Goal: Task Accomplishment & Management: Complete application form

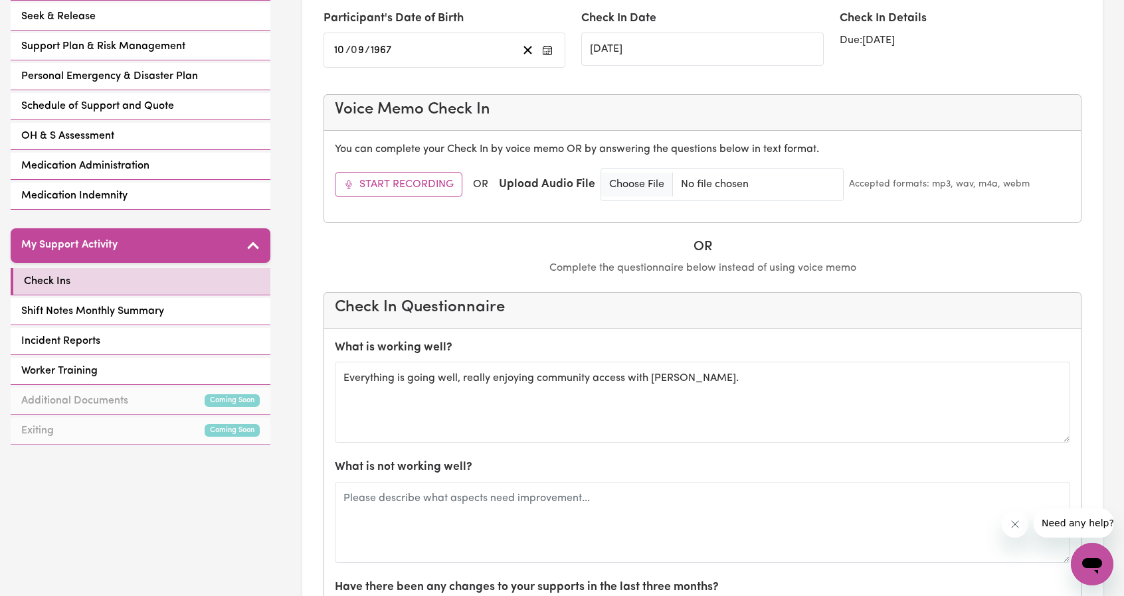
scroll to position [363, 0]
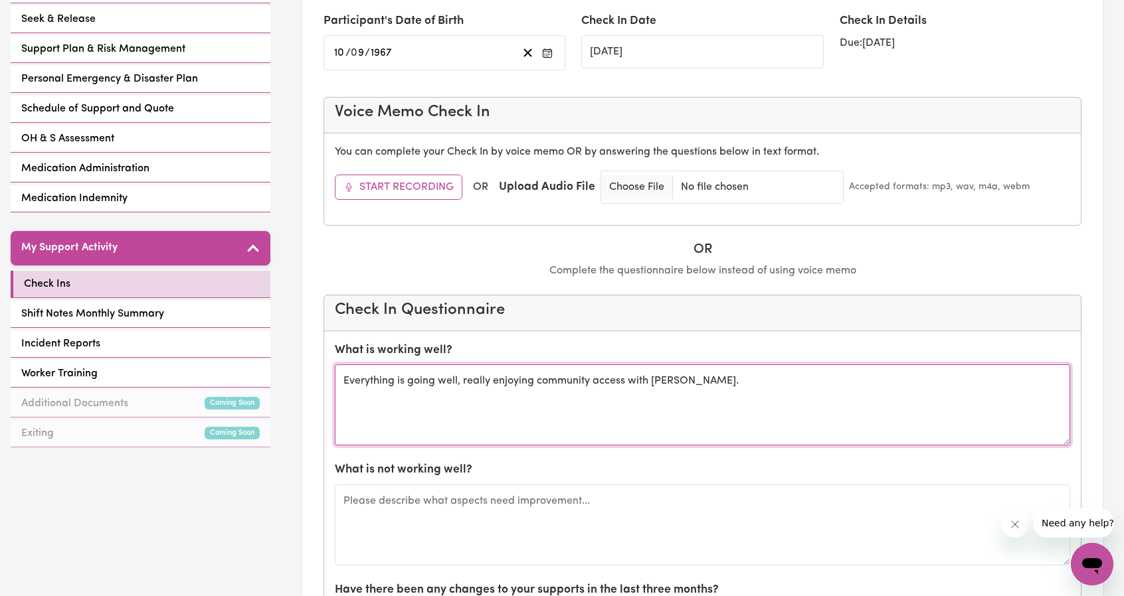
click at [691, 381] on textarea "Everything is going well, really enjoying community access with [PERSON_NAME]." at bounding box center [702, 405] width 735 height 81
click at [677, 378] on textarea "Everything is going well, really enjoying community access with [PERSON_NAME]." at bounding box center [702, 405] width 735 height 81
click at [652, 372] on textarea "Everything is going well, really enjoying community access with [PERSON_NAME]." at bounding box center [702, 405] width 735 height 81
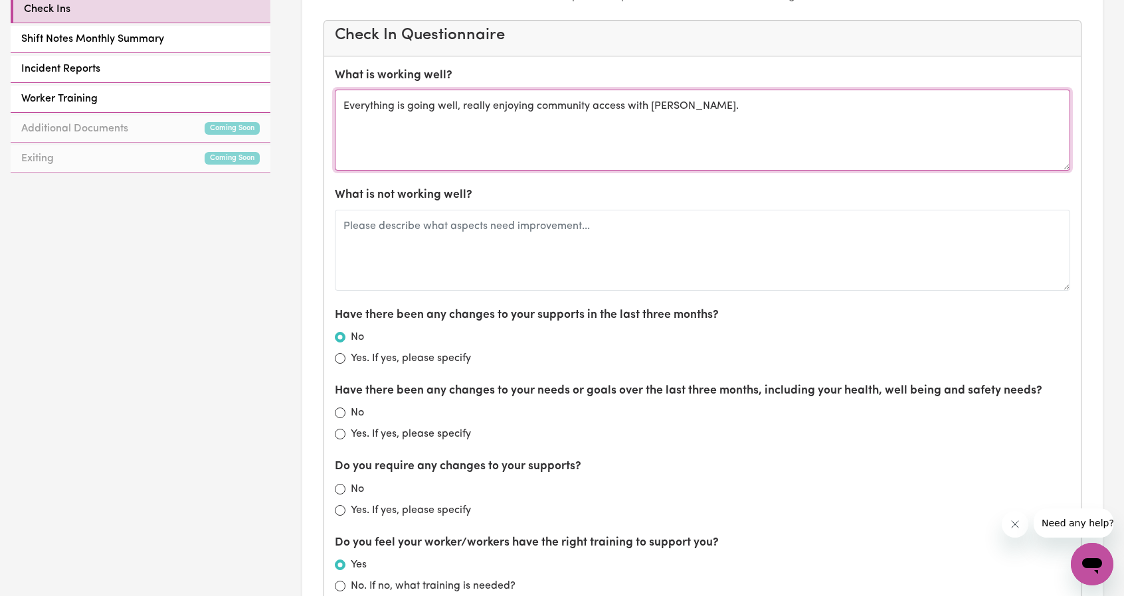
scroll to position [628, 0]
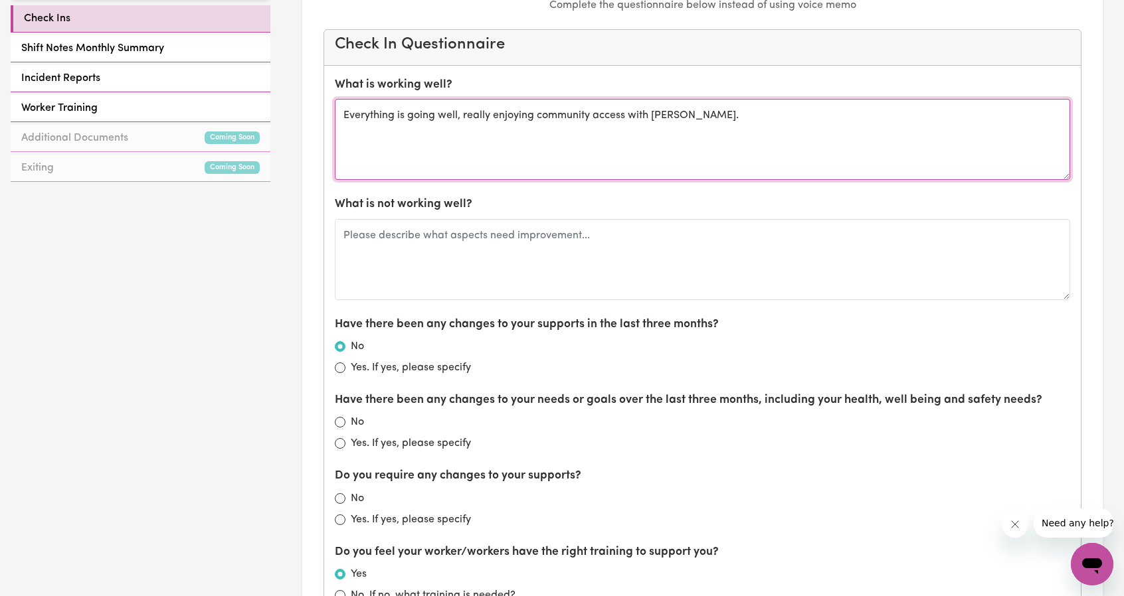
type textarea "Everything is going well, really enjoying community access with [PERSON_NAME]."
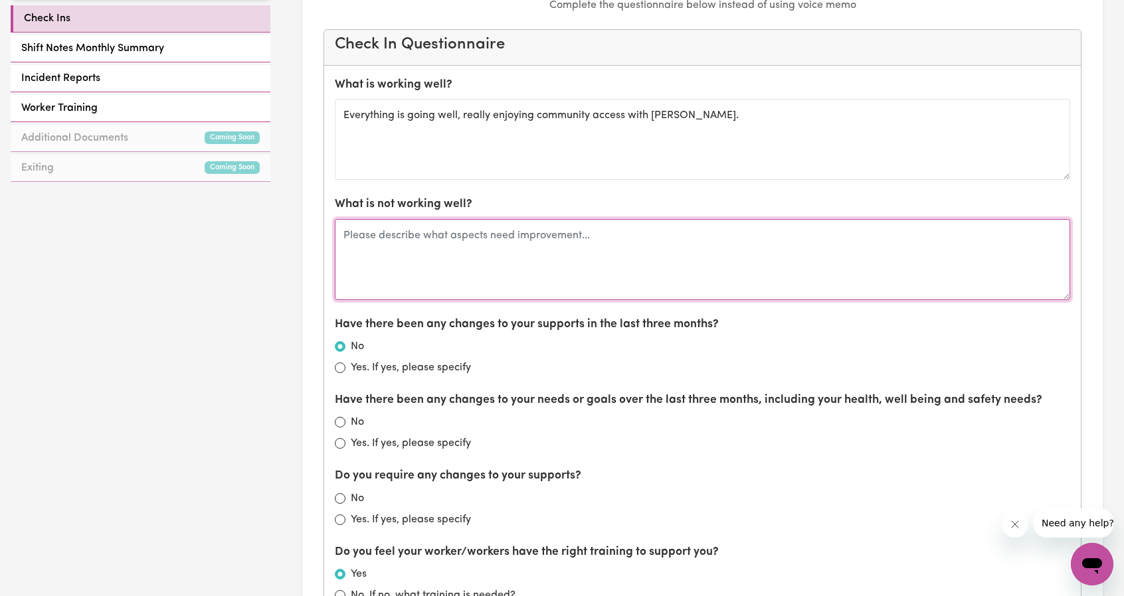
click at [518, 255] on textarea at bounding box center [702, 259] width 735 height 81
type textarea "G"
type textarea "Feels like she needs more support hours. Have mentioned speaking to her support…"
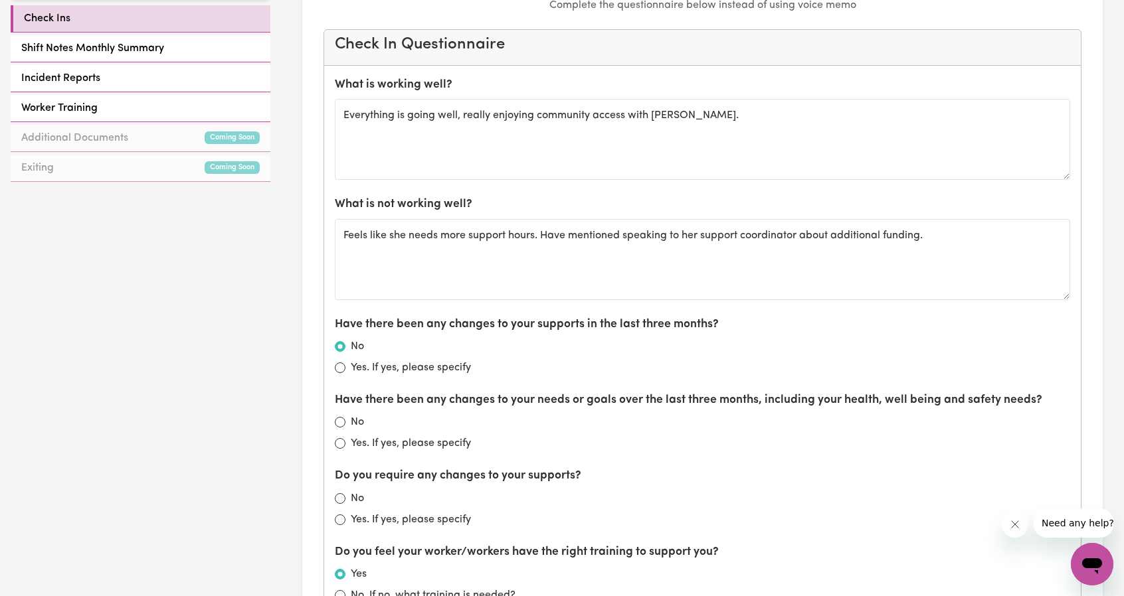
click at [355, 446] on label "Yes. If yes, please specify" at bounding box center [411, 444] width 120 height 16
click at [345, 446] on input "Yes. If yes, please specify" at bounding box center [340, 443] width 11 height 11
radio input "true"
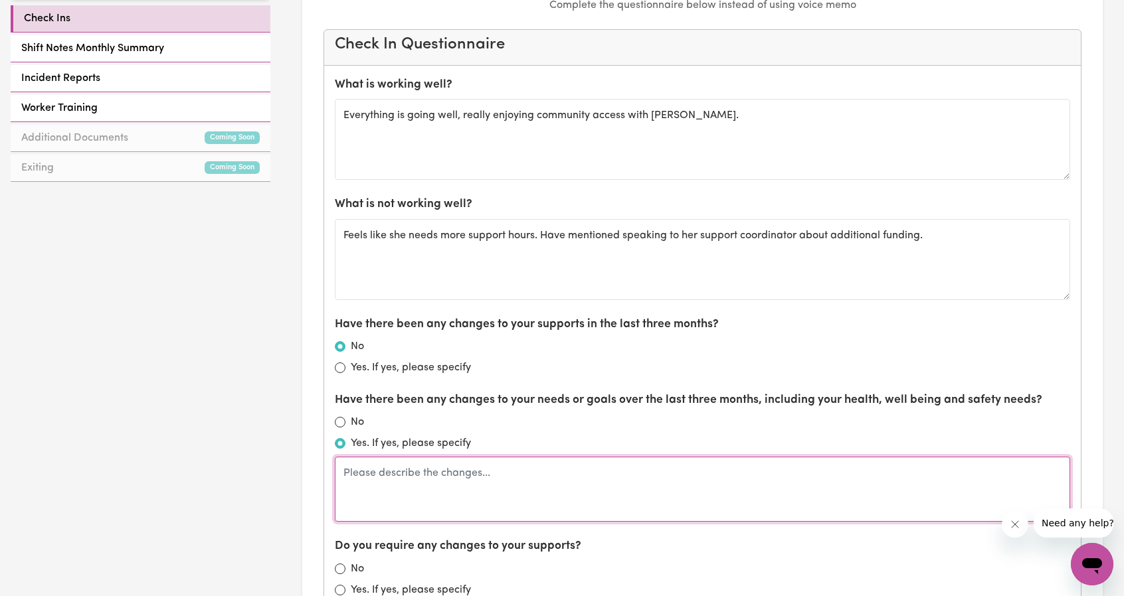
click at [448, 469] on textarea at bounding box center [702, 489] width 735 height 65
type textarea "L"
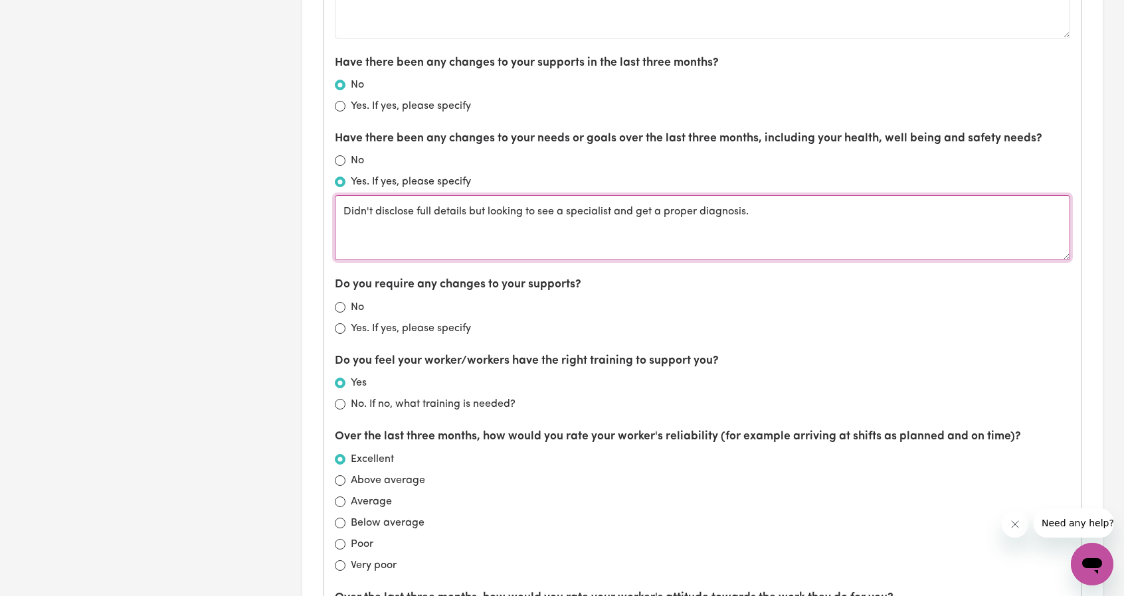
scroll to position [894, 0]
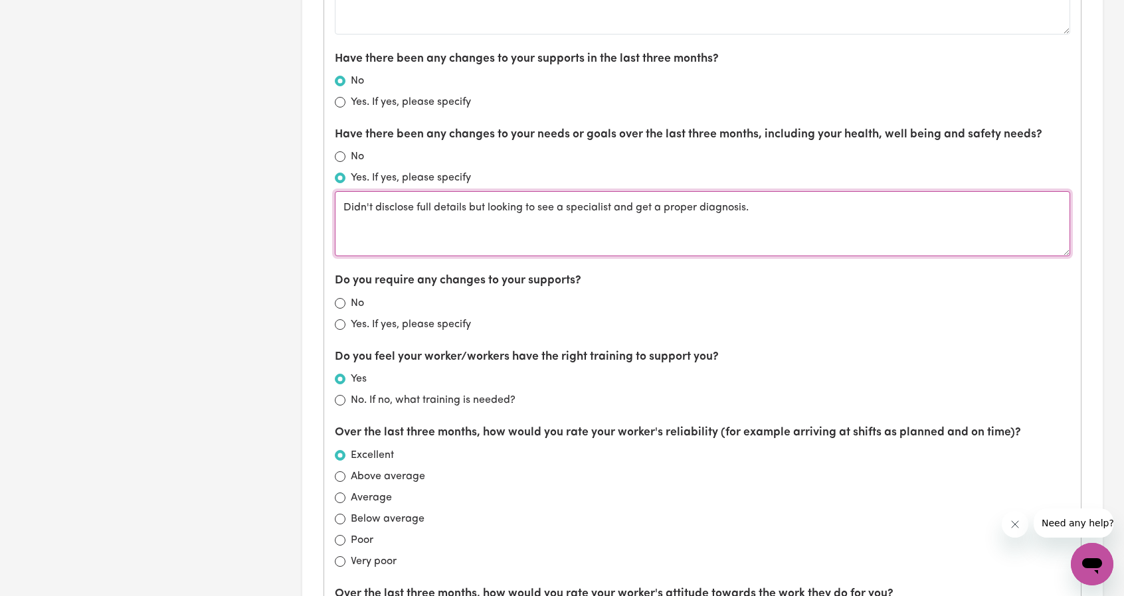
type textarea "Didn't disclose full details but looking to see a specialist and get a proper d…"
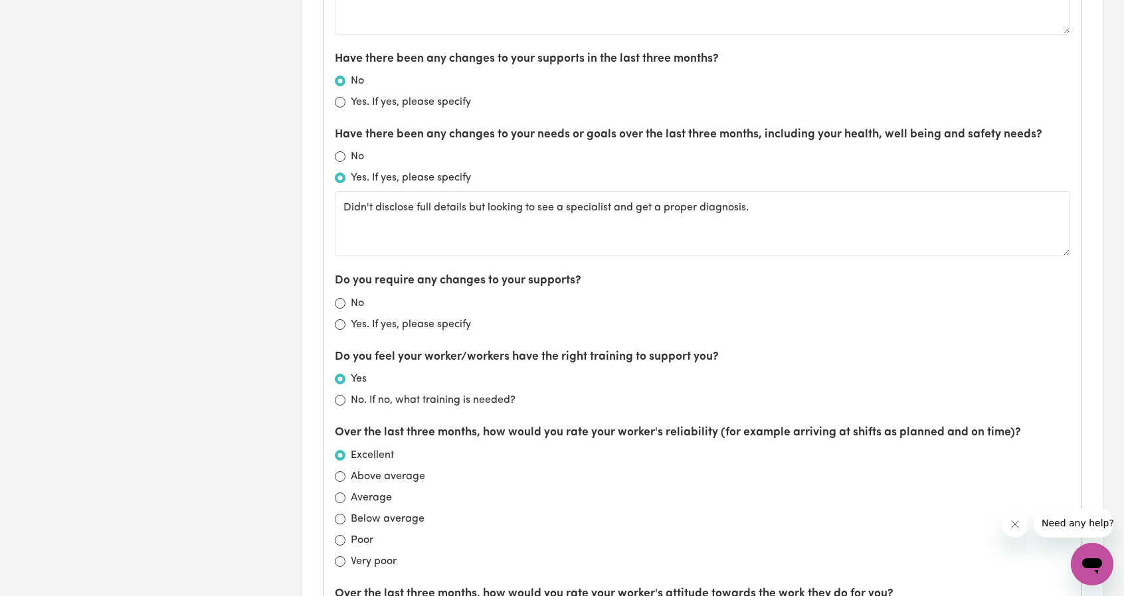
click at [347, 299] on div "No" at bounding box center [702, 304] width 735 height 16
click at [340, 298] on input "No" at bounding box center [340, 303] width 11 height 11
radio input "true"
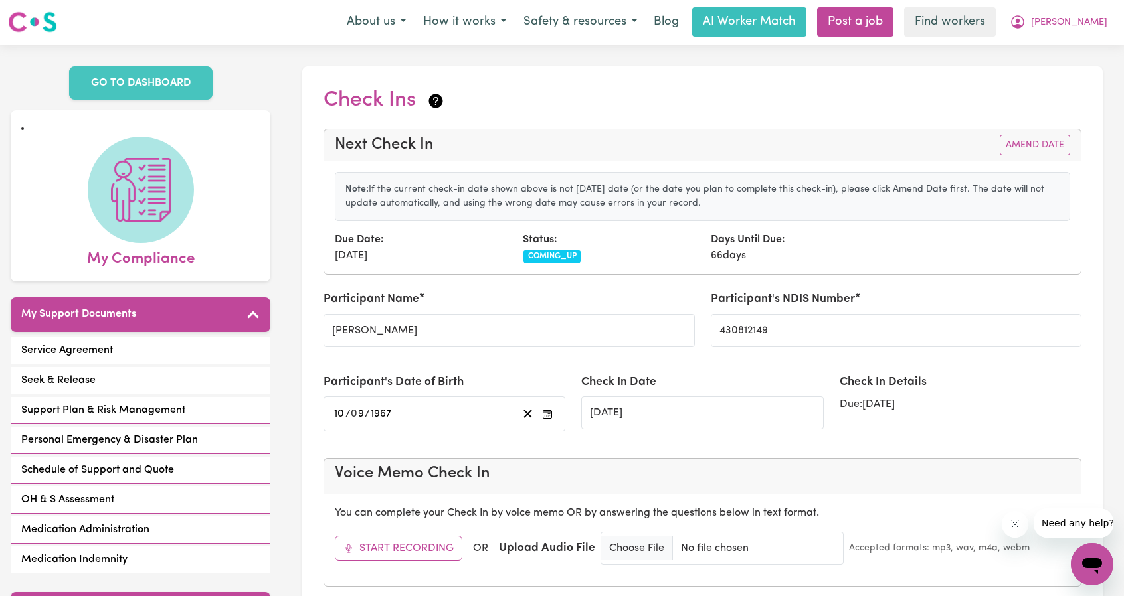
scroll to position [0, 0]
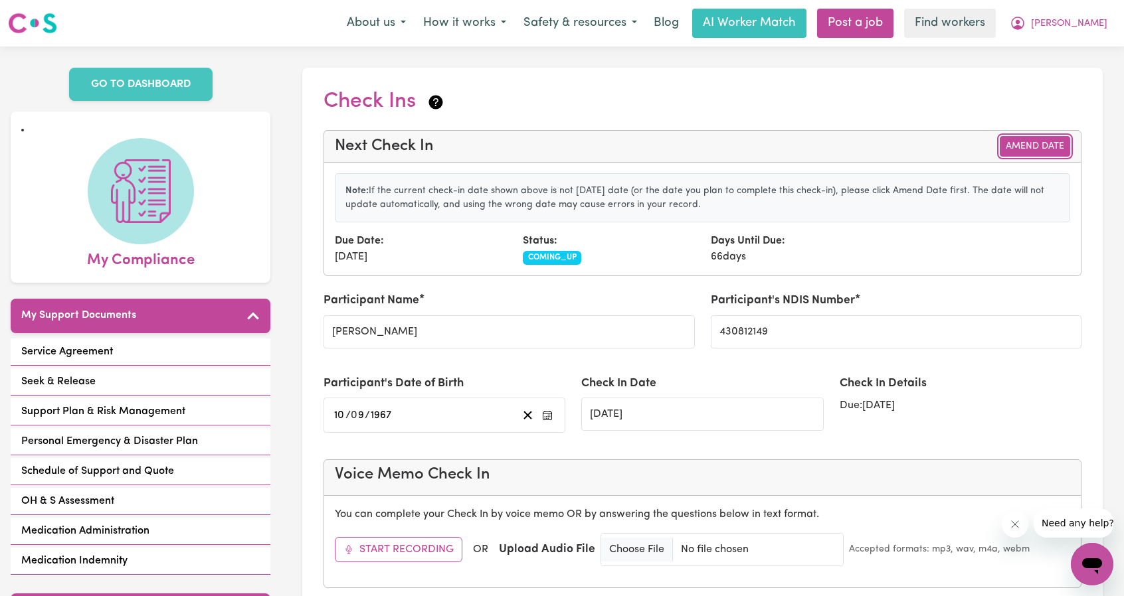
click at [1014, 140] on button "Amend Date" at bounding box center [1035, 146] width 70 height 21
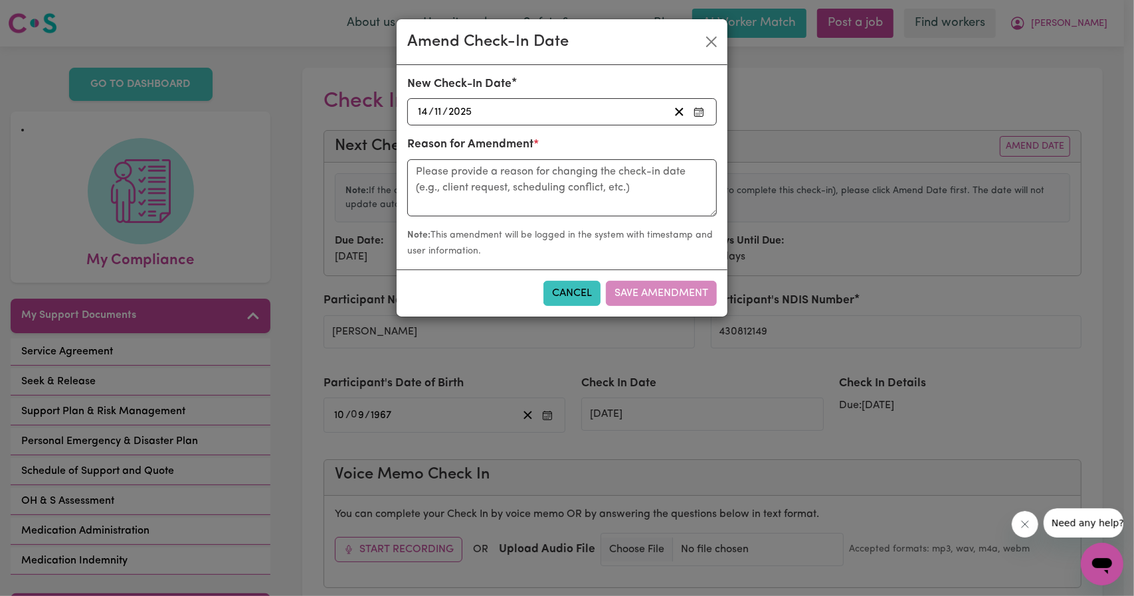
click at [550, 108] on div "[DATE] [DATE]" at bounding box center [542, 112] width 253 height 18
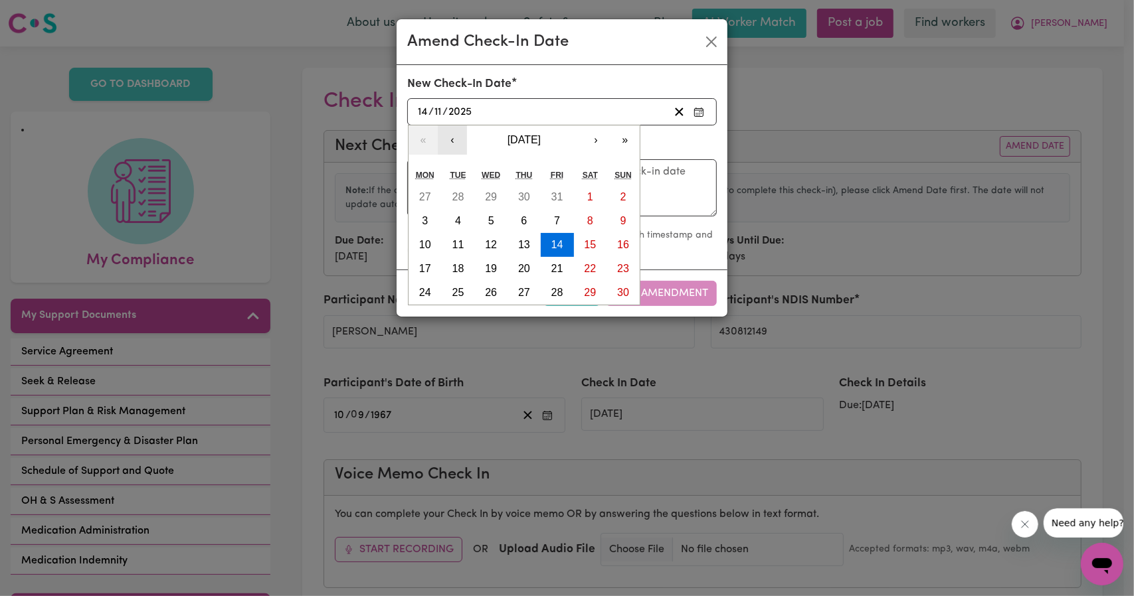
click at [465, 138] on button "‹" at bounding box center [452, 140] width 29 height 29
click at [460, 139] on button "‹" at bounding box center [452, 140] width 29 height 29
click at [456, 219] on abbr "9" at bounding box center [458, 220] width 6 height 11
type input "[DATE]"
type input "9"
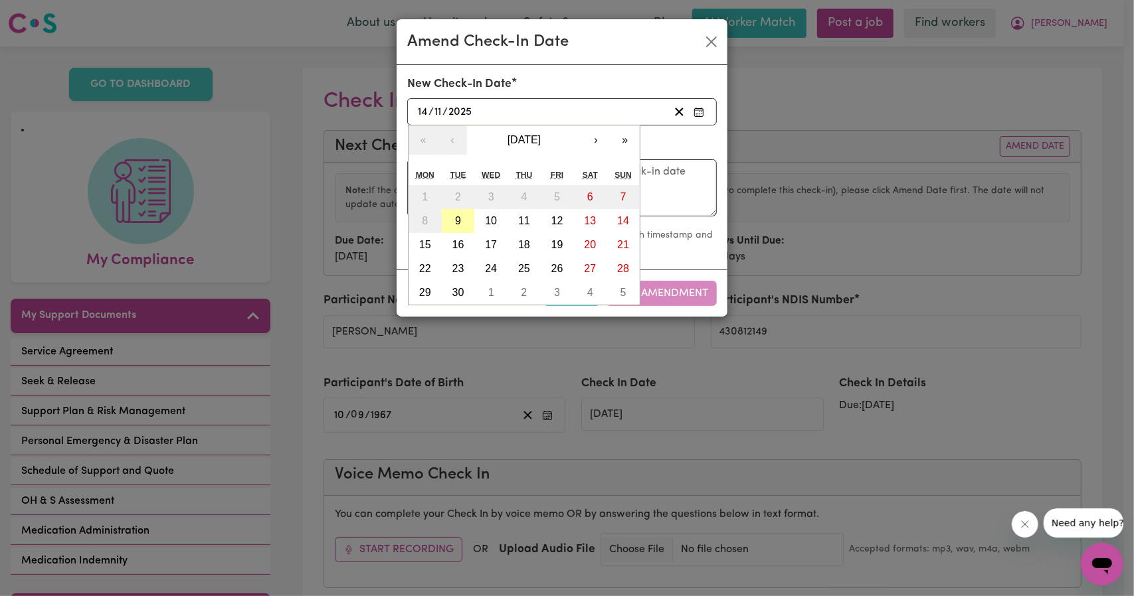
type input "9"
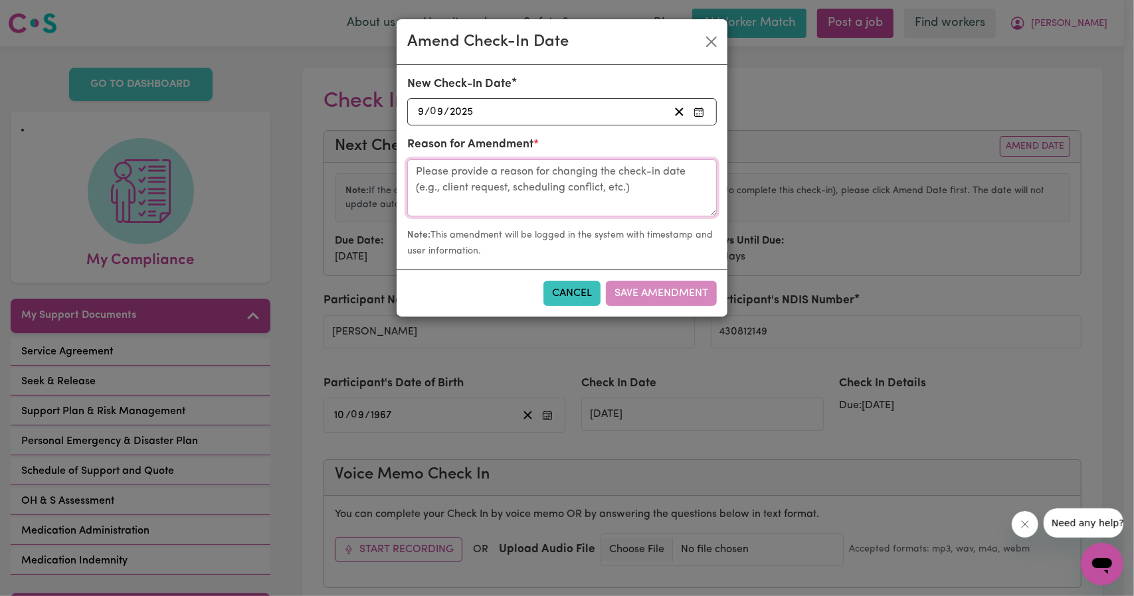
click at [624, 185] on textarea at bounding box center [562, 187] width 310 height 57
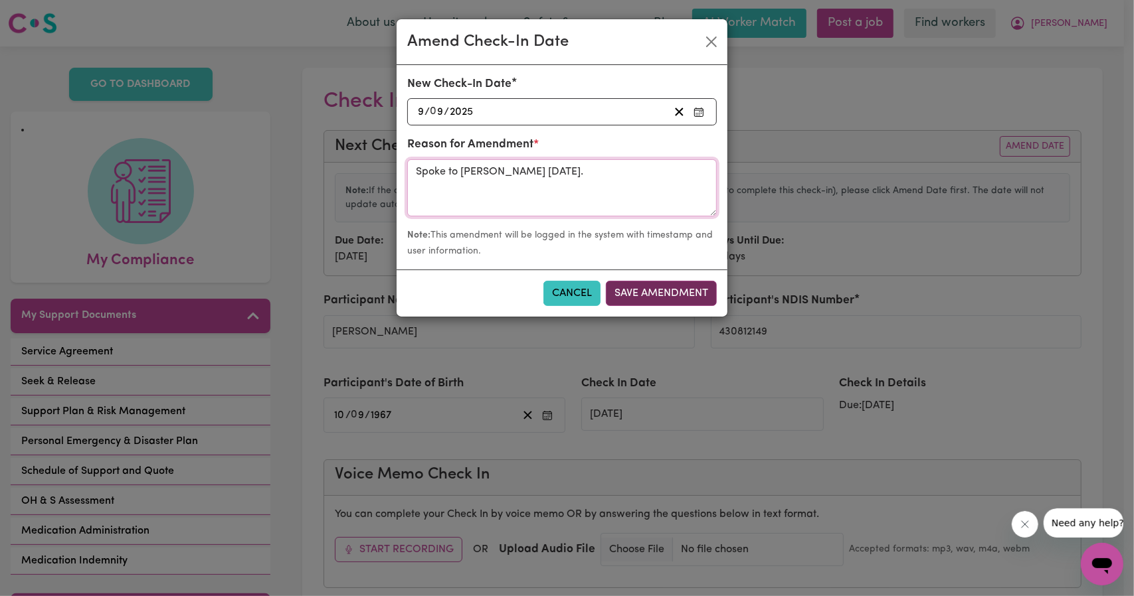
type textarea "Spoke to [PERSON_NAME] [DATE]."
click at [632, 281] on button "Save Amendment" at bounding box center [661, 293] width 111 height 25
type input "[DATE]"
radio input "false"
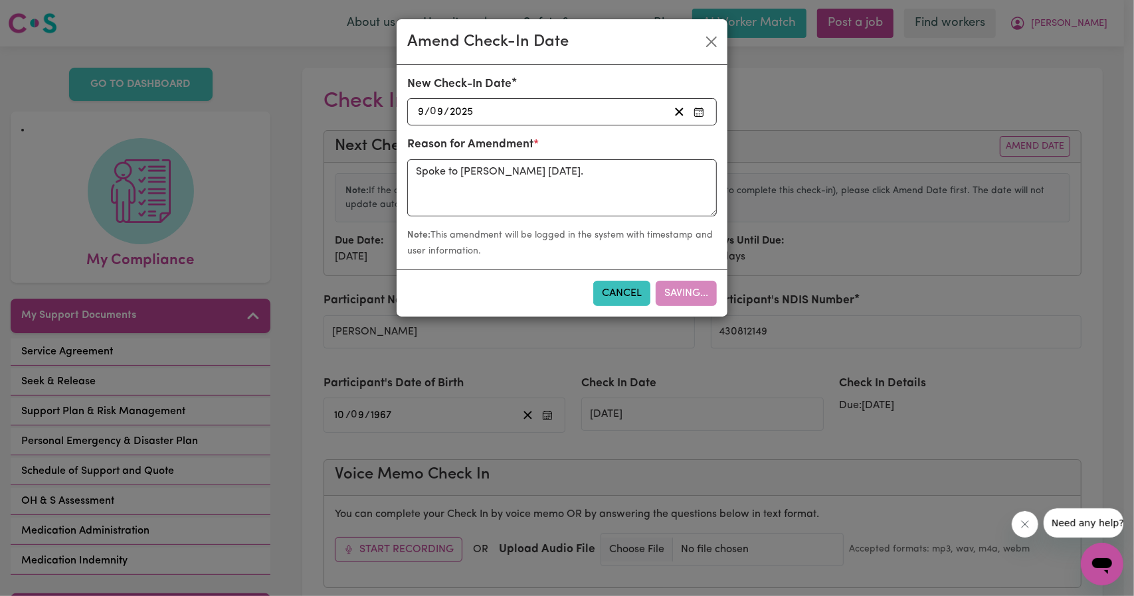
radio input "false"
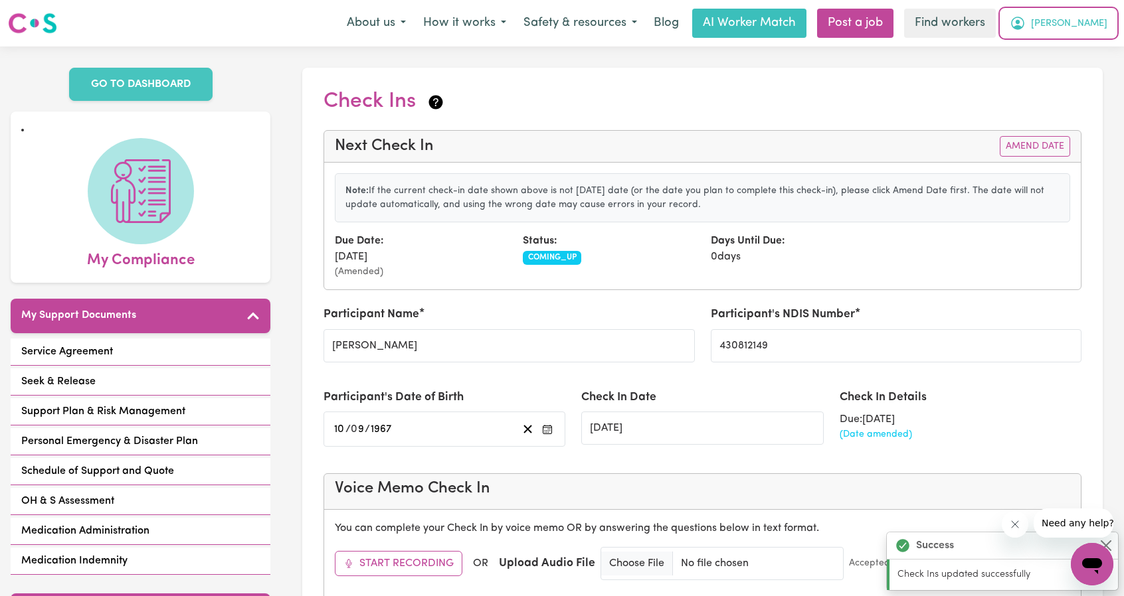
click at [1089, 19] on span "[PERSON_NAME]" at bounding box center [1069, 24] width 76 height 15
click at [1075, 52] on link "My Dashboard" at bounding box center [1062, 51] width 105 height 25
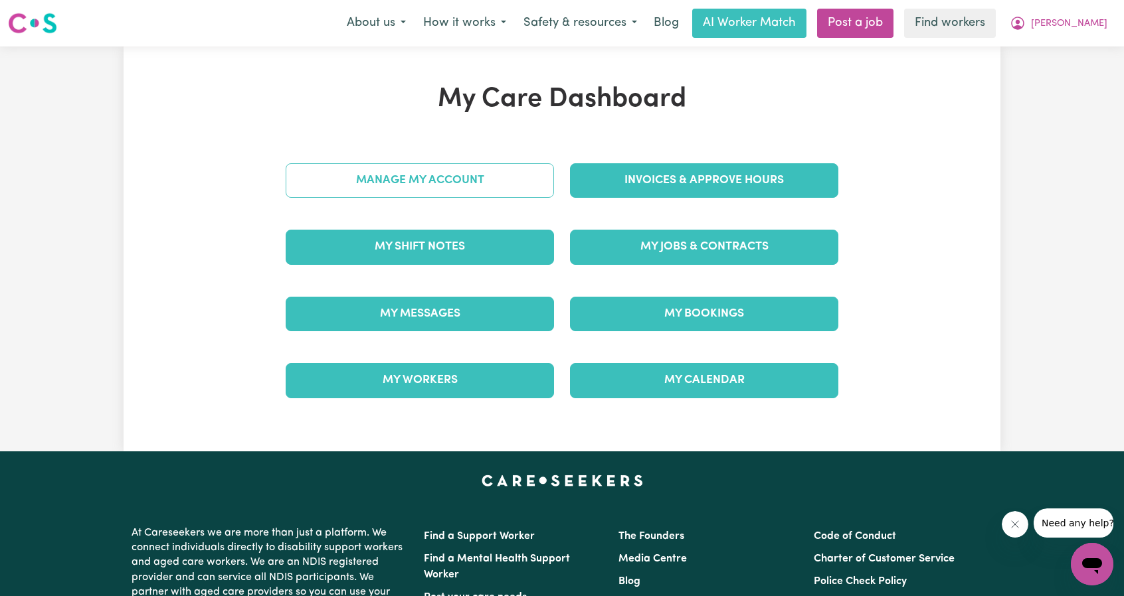
click at [397, 184] on link "Manage My Account" at bounding box center [420, 180] width 268 height 35
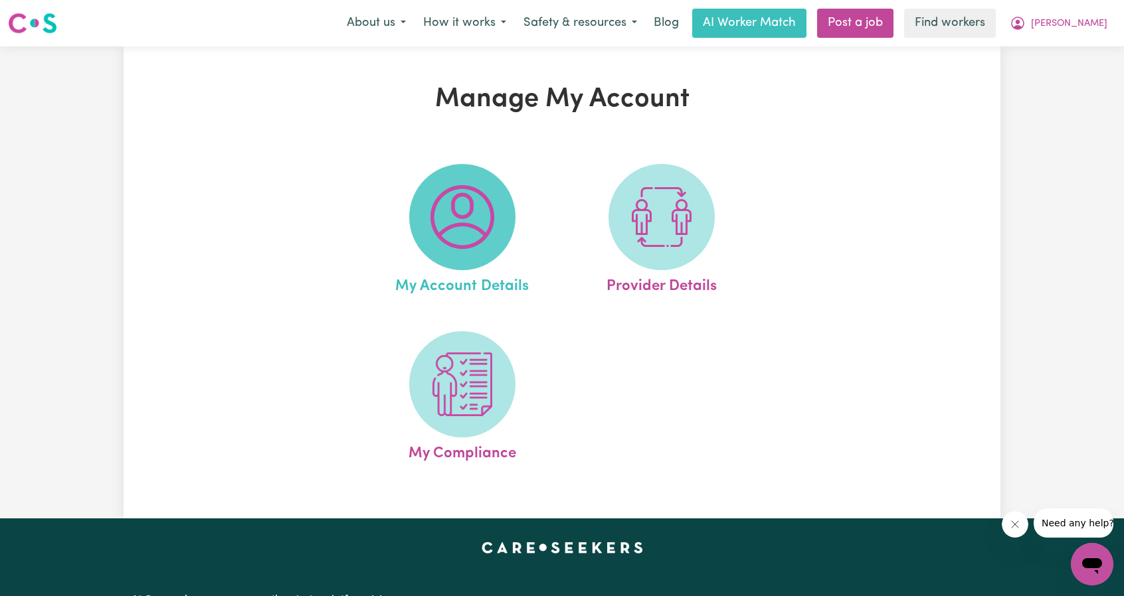
click at [455, 234] on img at bounding box center [462, 217] width 64 height 64
select select "email"
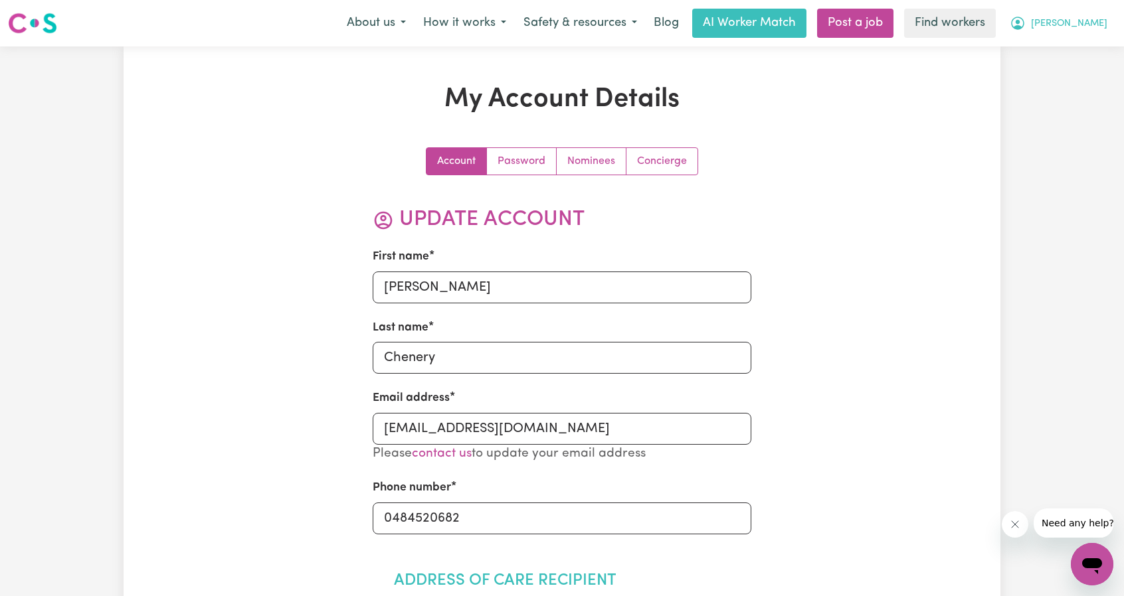
click at [1083, 23] on span "[PERSON_NAME]" at bounding box center [1069, 24] width 76 height 15
click at [1061, 45] on link "My Dashboard" at bounding box center [1062, 51] width 105 height 25
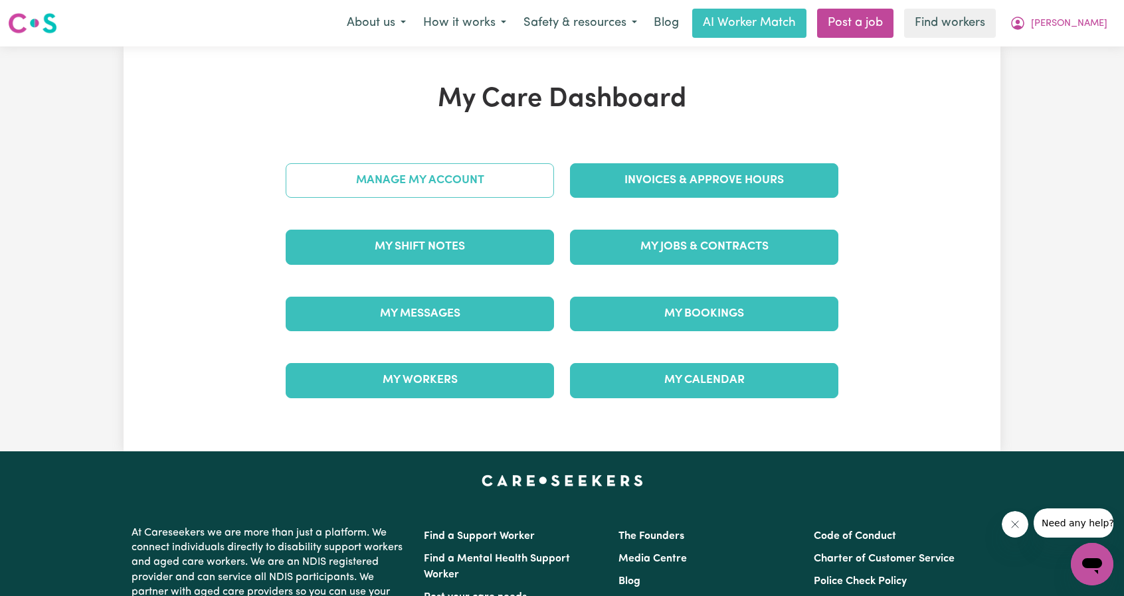
click at [470, 183] on link "Manage My Account" at bounding box center [420, 180] width 268 height 35
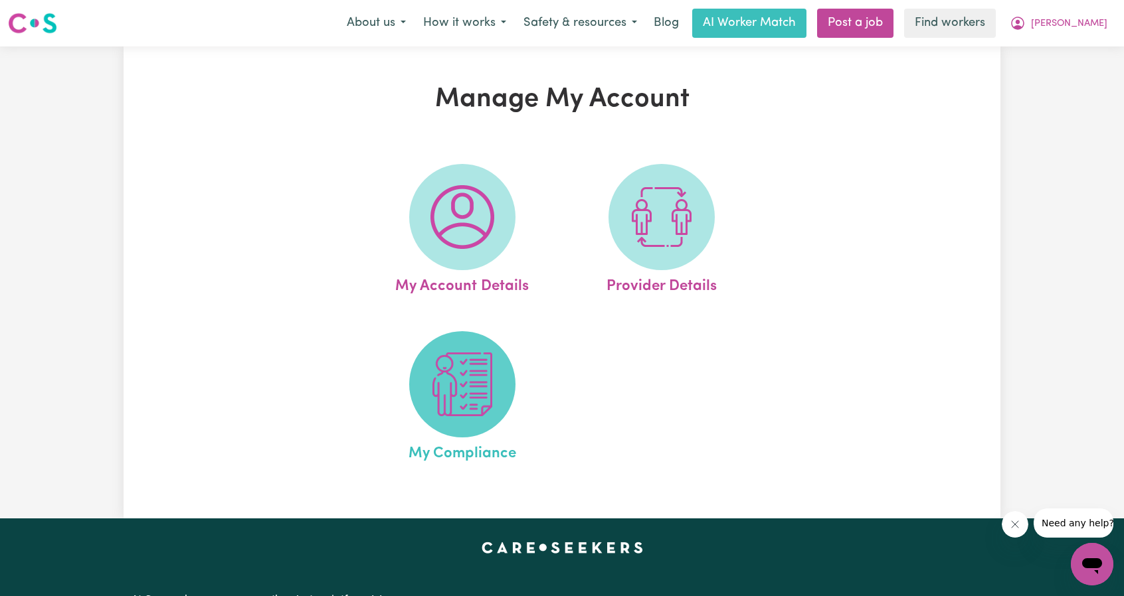
click at [478, 397] on img at bounding box center [462, 385] width 64 height 64
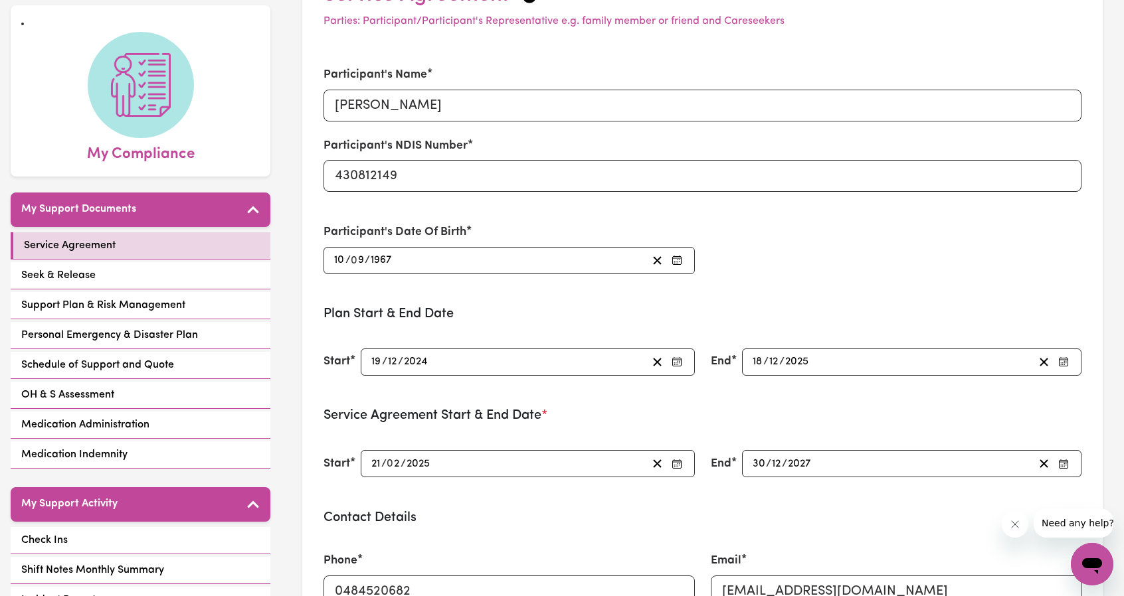
scroll to position [199, 0]
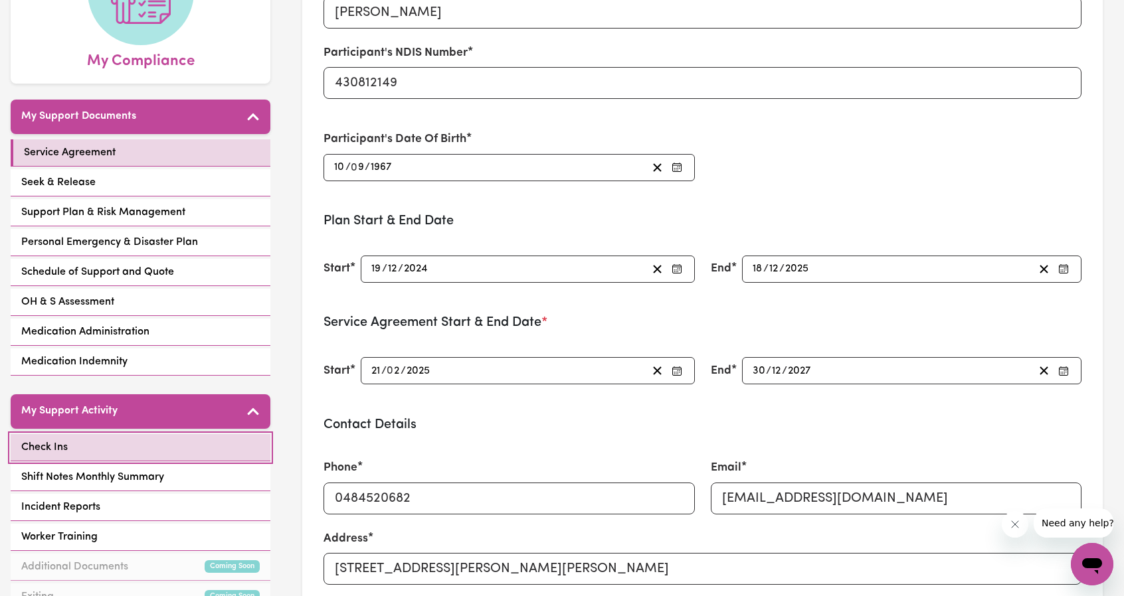
click at [96, 440] on link "Check Ins" at bounding box center [141, 447] width 260 height 27
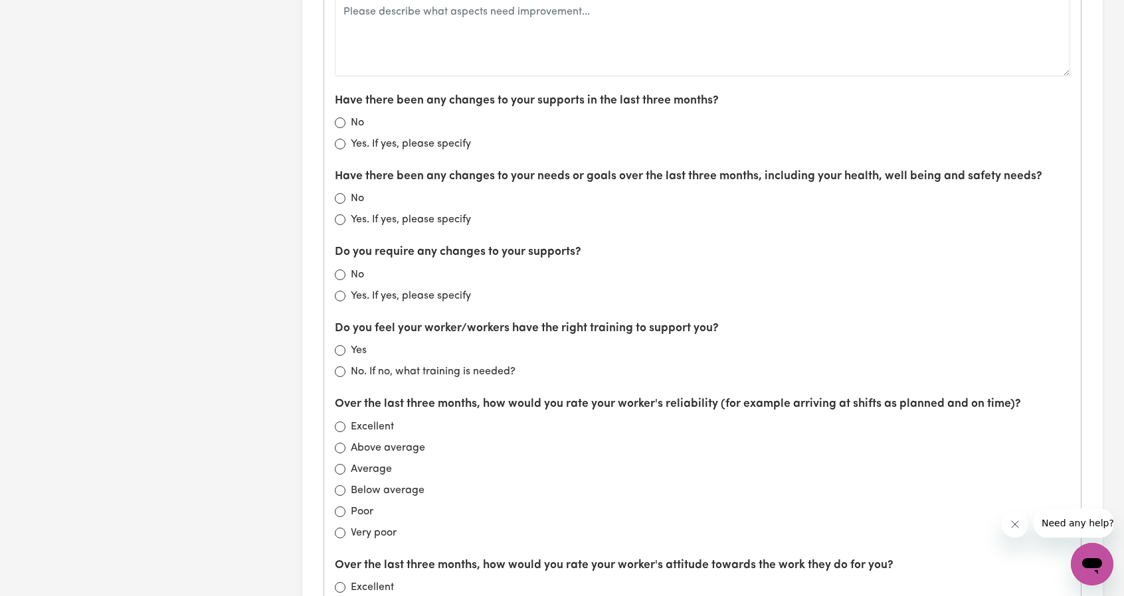
scroll to position [863, 0]
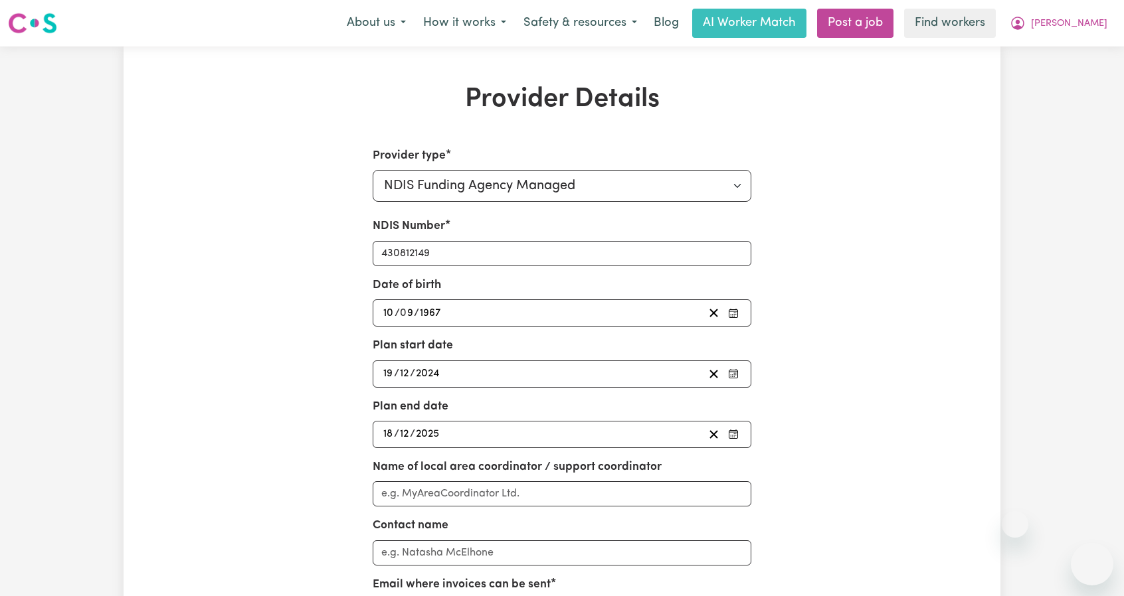
select select "NDIS_FUNDING_AGENCY_MANAGED"
click at [1026, 25] on icon "My Account" at bounding box center [1018, 23] width 16 height 16
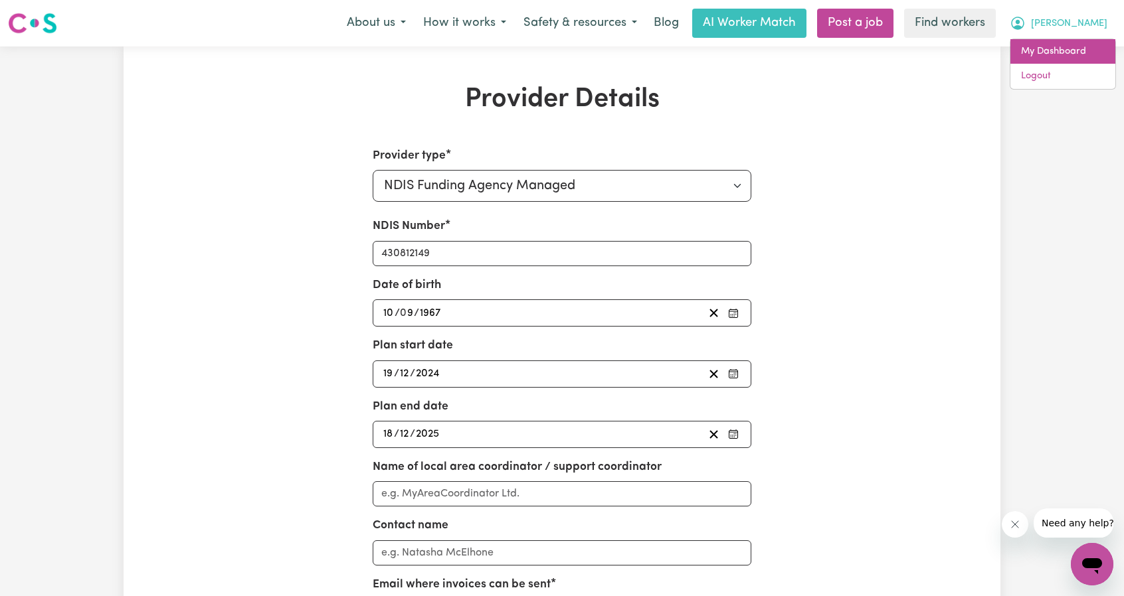
click at [1045, 41] on link "My Dashboard" at bounding box center [1062, 51] width 105 height 25
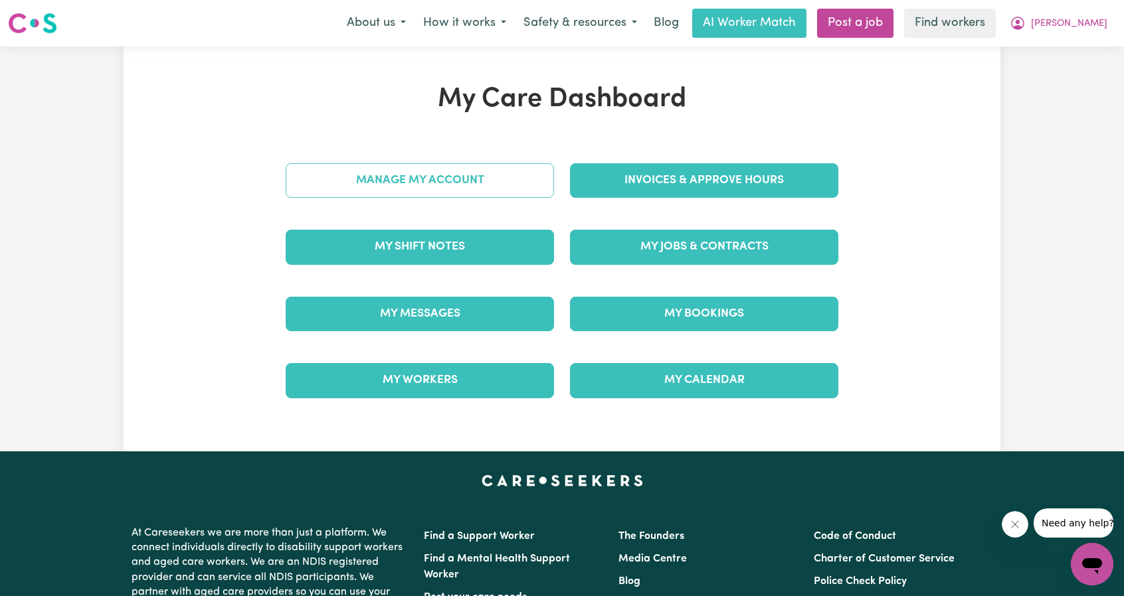
click at [468, 184] on link "Manage My Account" at bounding box center [420, 180] width 268 height 35
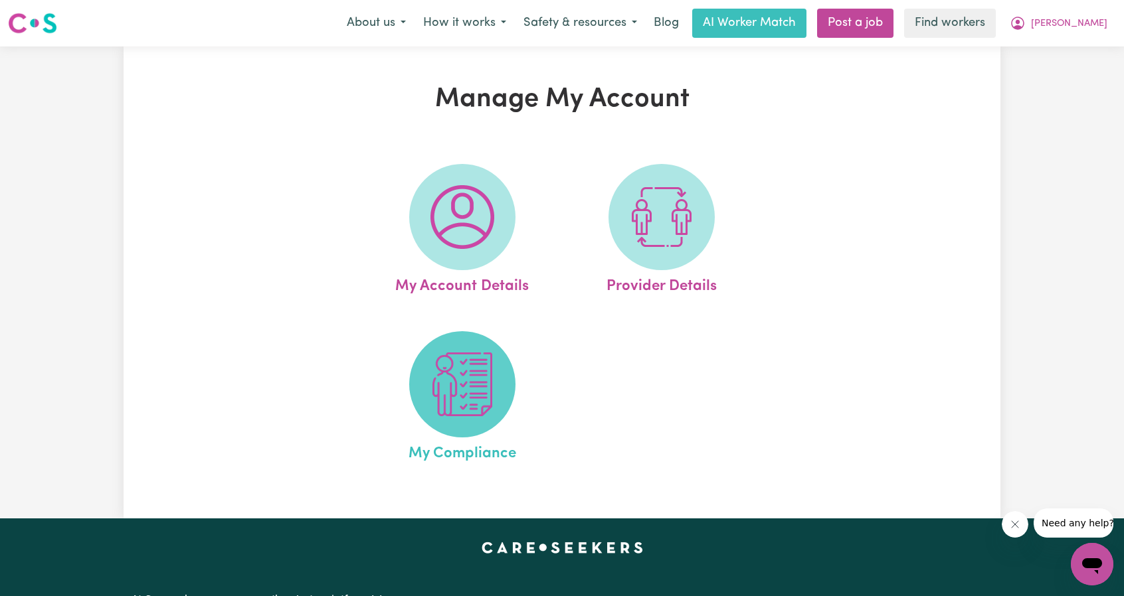
click at [454, 406] on img at bounding box center [462, 385] width 64 height 64
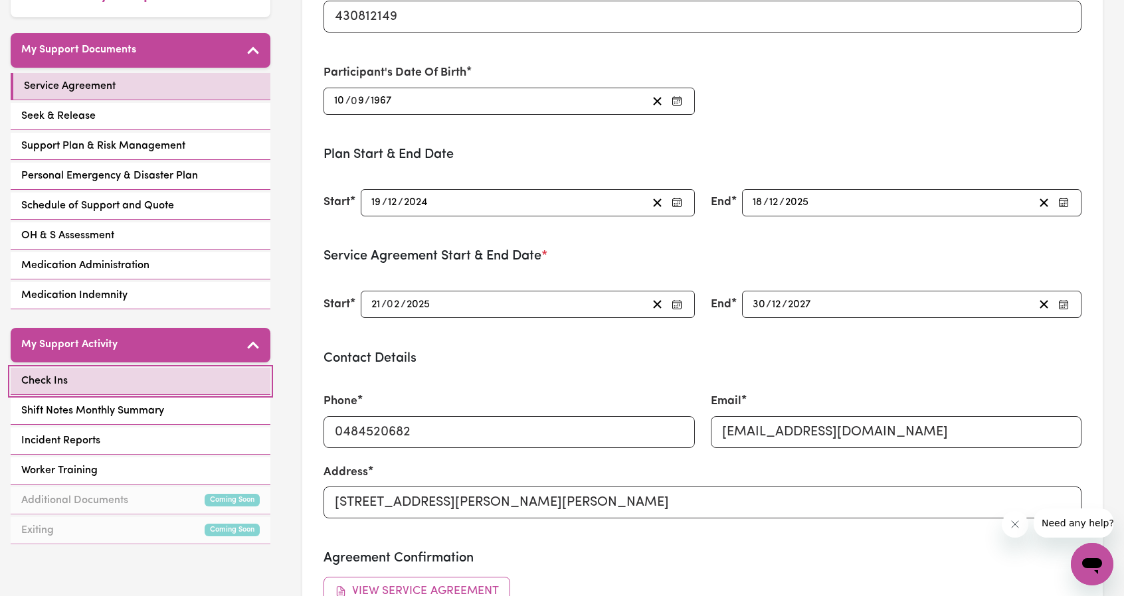
click at [112, 373] on link "Check Ins" at bounding box center [141, 381] width 260 height 27
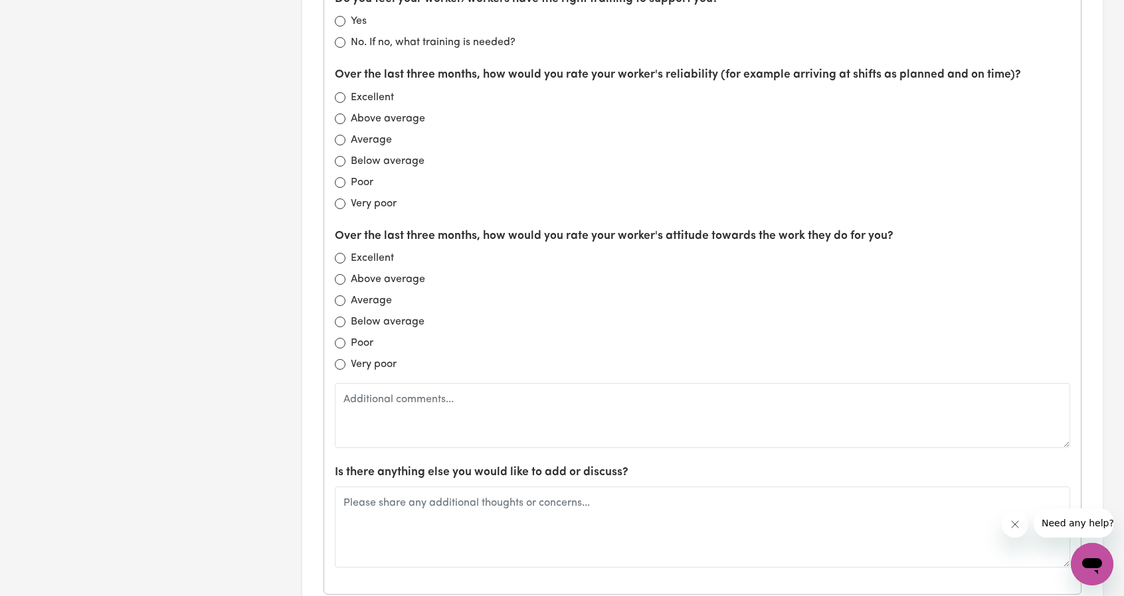
scroll to position [1461, 0]
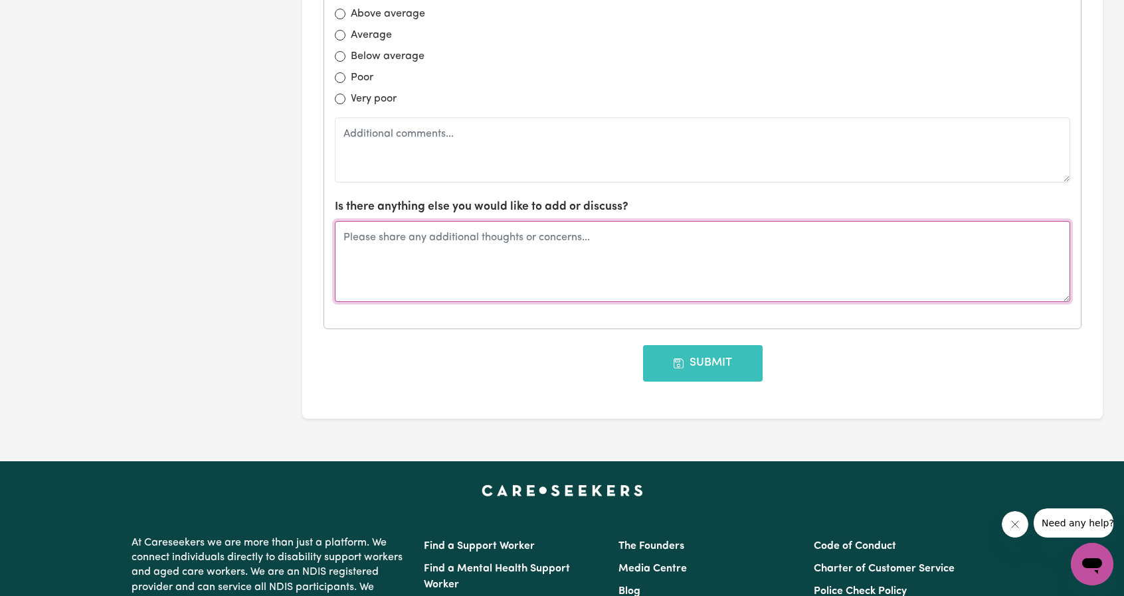
click at [527, 250] on textarea at bounding box center [702, 261] width 735 height 81
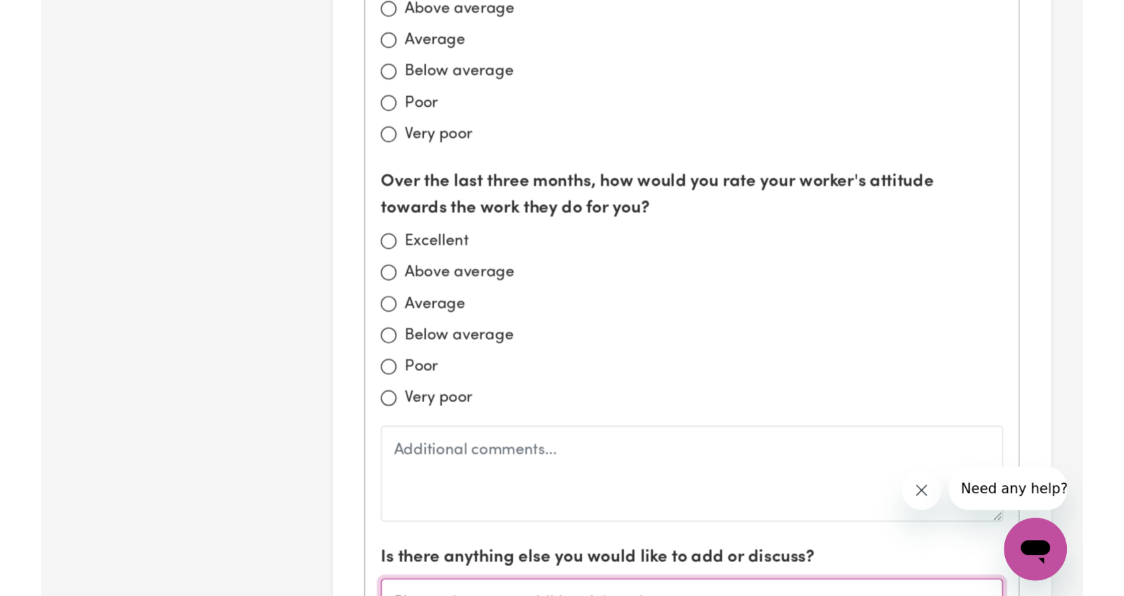
scroll to position [1426, 0]
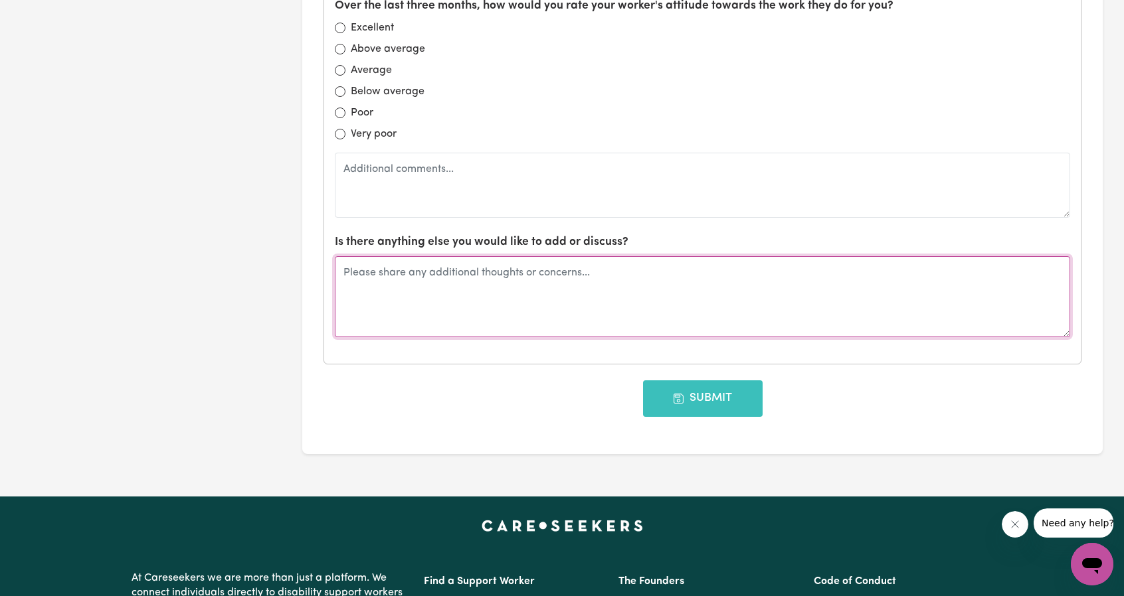
drag, startPoint x: 739, startPoint y: 304, endPoint x: 742, endPoint y: 269, distance: 34.7
click at [739, 302] on textarea at bounding box center [702, 296] width 735 height 81
type textarea "Check in with Christine"
click at [541, 286] on textarea "Check in with Christine" at bounding box center [702, 296] width 735 height 81
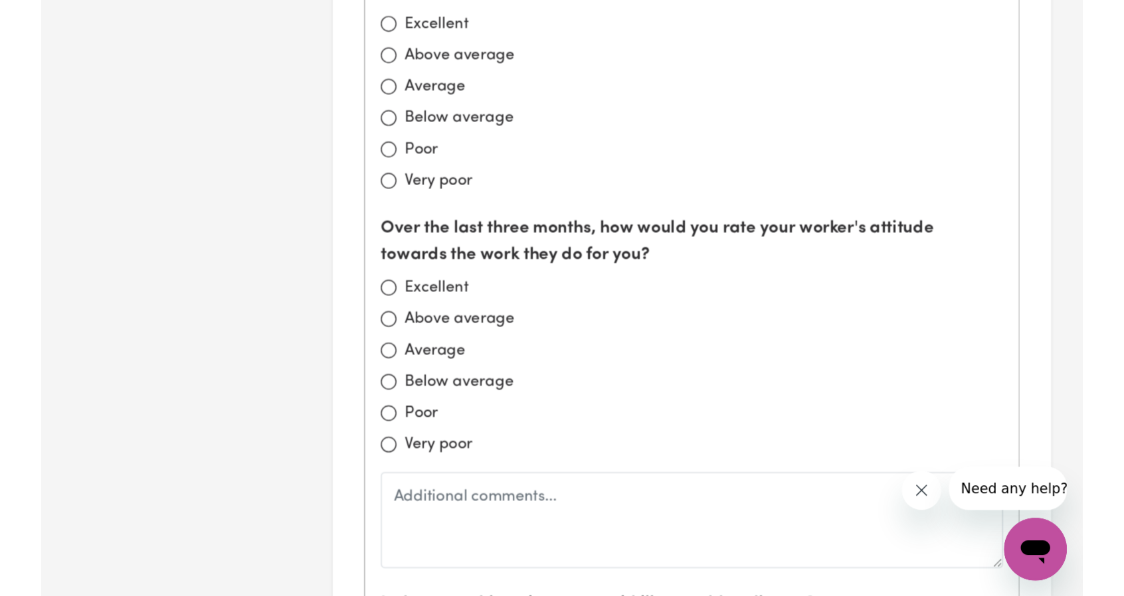
scroll to position [1391, 0]
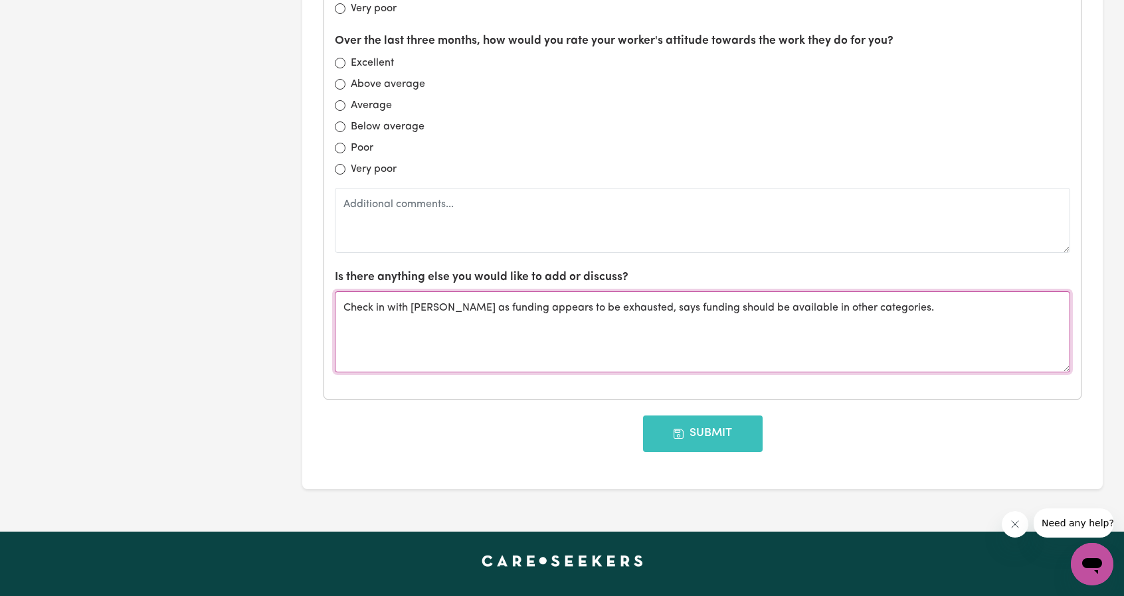
click at [836, 326] on textarea "Check in with Christine Chat as funding appears to be exhausted, says funding s…" at bounding box center [702, 332] width 735 height 81
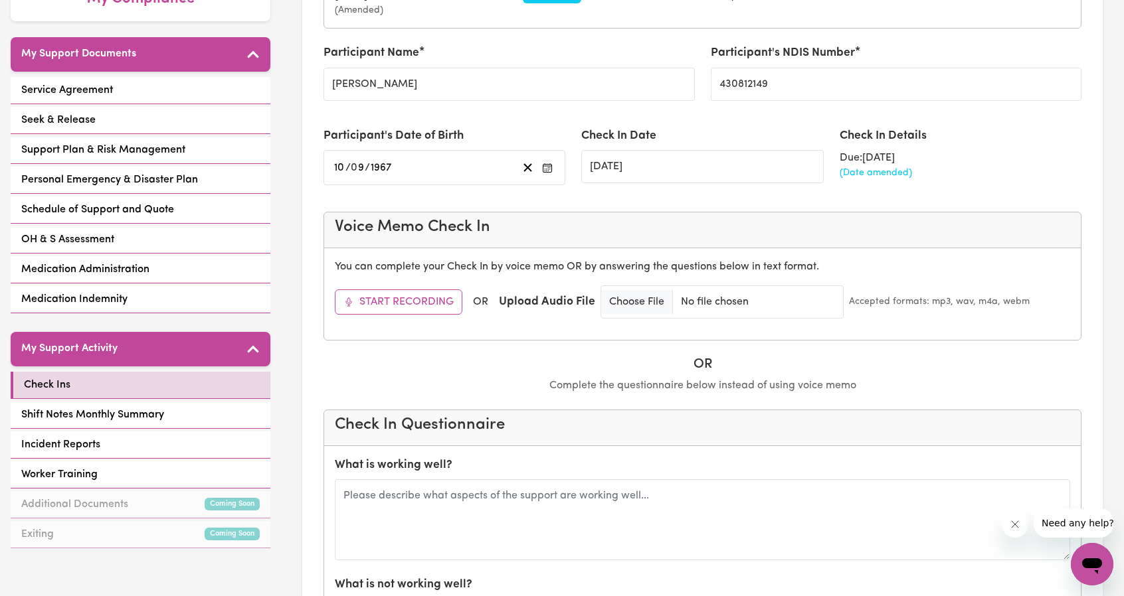
scroll to position [62, 0]
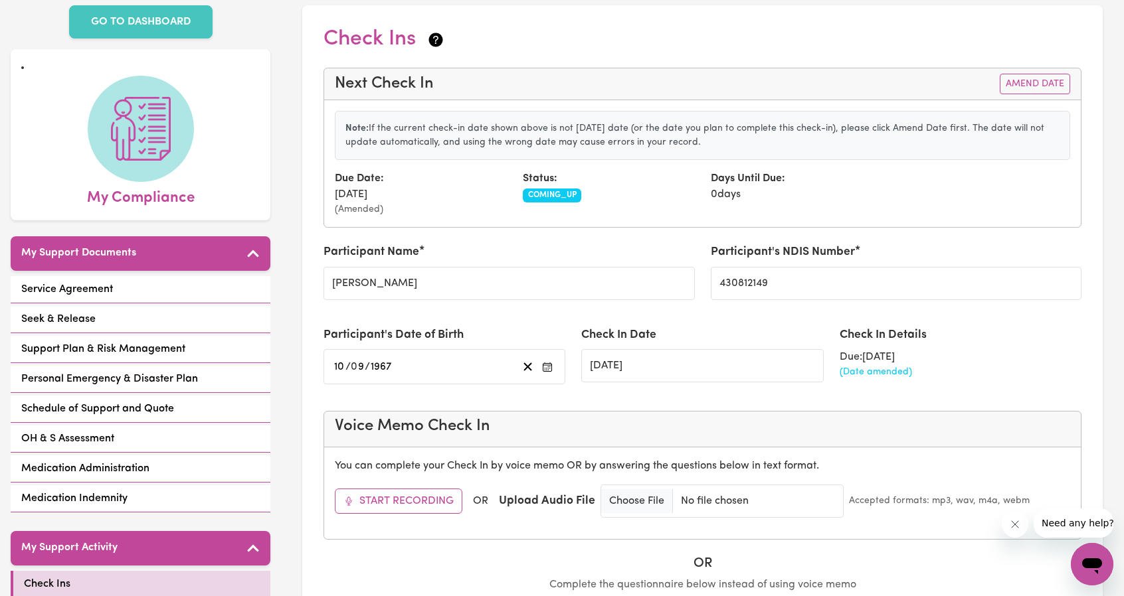
type textarea "Check in with Christine Chat as funding appears to be exhausted, says funding s…"
click at [883, 378] on div "Check In Details Due: 09/09/2025 (Date amended)" at bounding box center [961, 361] width 258 height 68
click at [541, 191] on span "COMING_UP" at bounding box center [552, 195] width 59 height 13
click at [764, 189] on div "Days Until Due: 0 days" at bounding box center [797, 194] width 188 height 46
click at [882, 365] on div "(Date amended)" at bounding box center [961, 372] width 242 height 14
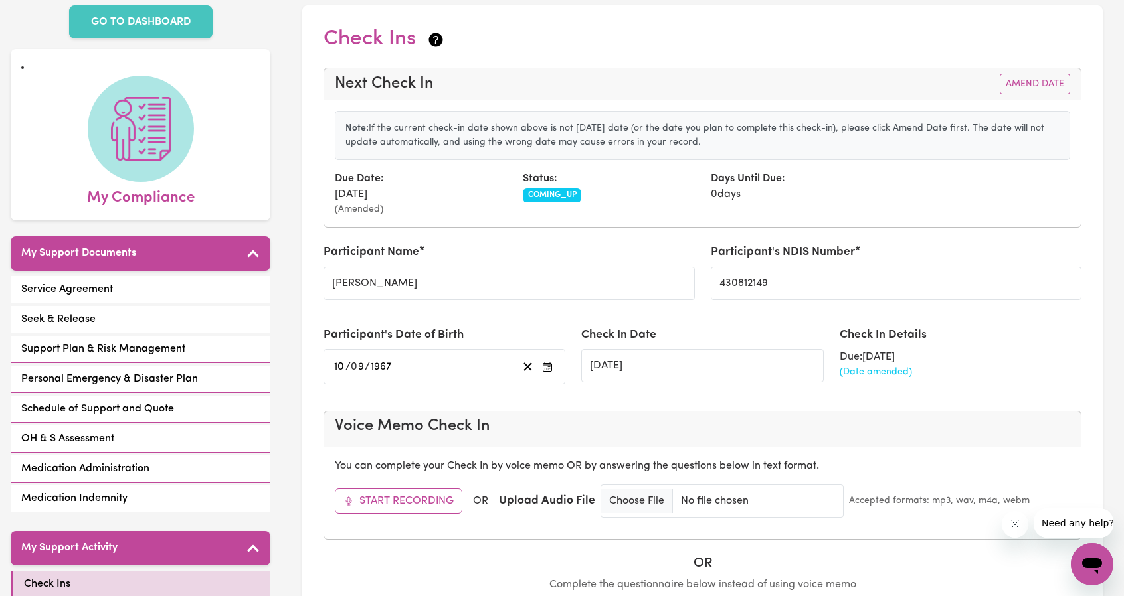
click at [762, 201] on div "Days Until Due: 0 days" at bounding box center [797, 194] width 188 height 46
click at [1033, 84] on button "Amend Date" at bounding box center [1035, 84] width 70 height 21
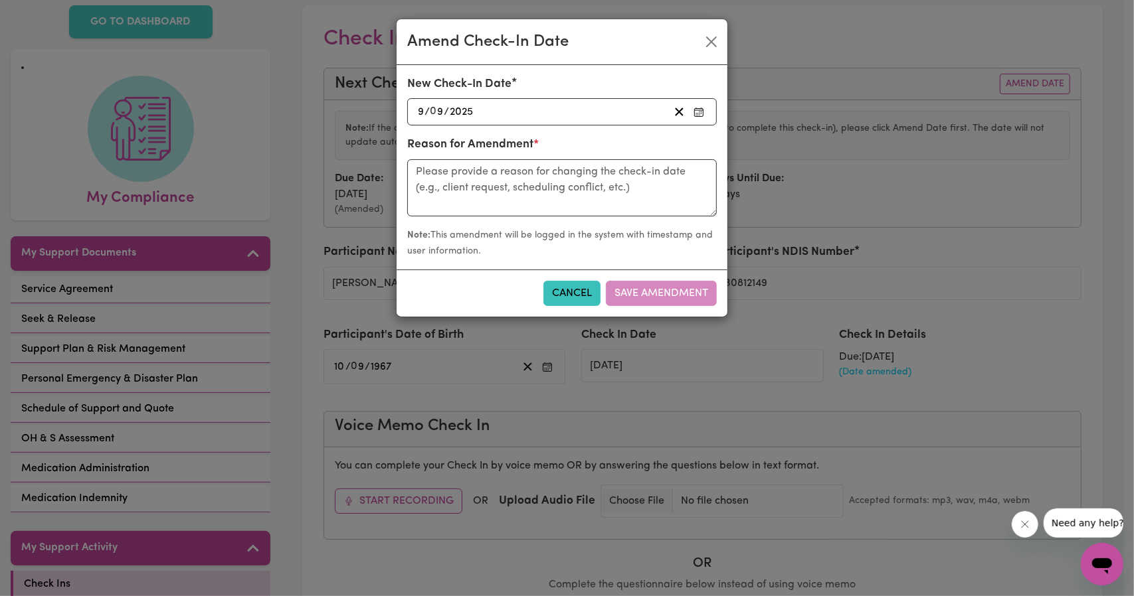
click at [533, 115] on div "2025-09-09 9 / 0 9 / 2025" at bounding box center [542, 112] width 253 height 18
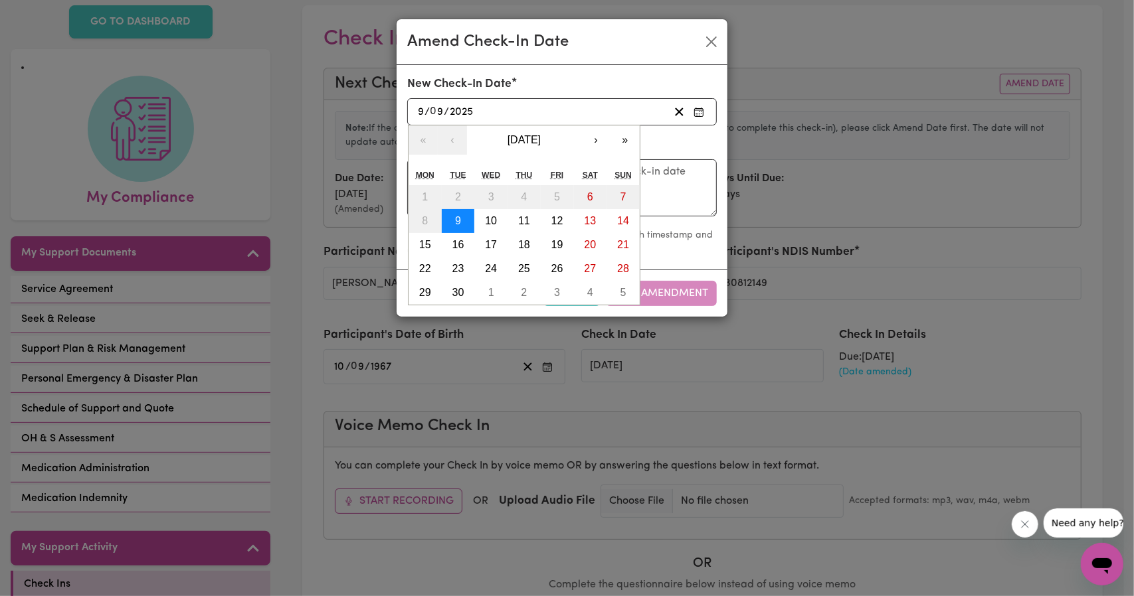
click at [454, 214] on button "9" at bounding box center [458, 221] width 33 height 24
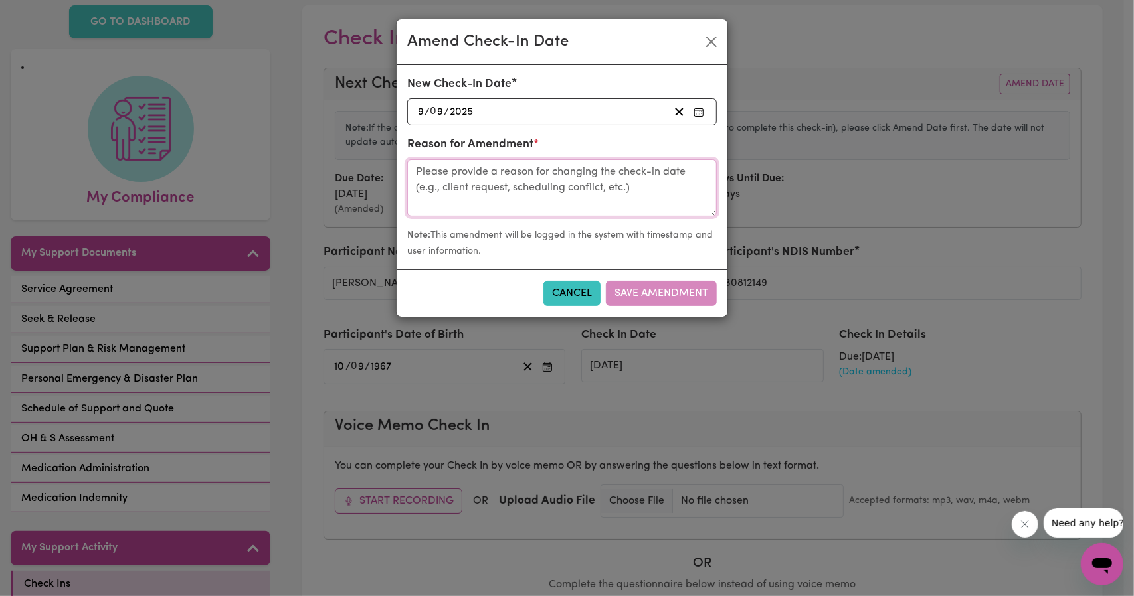
click at [510, 197] on textarea at bounding box center [562, 187] width 310 height 57
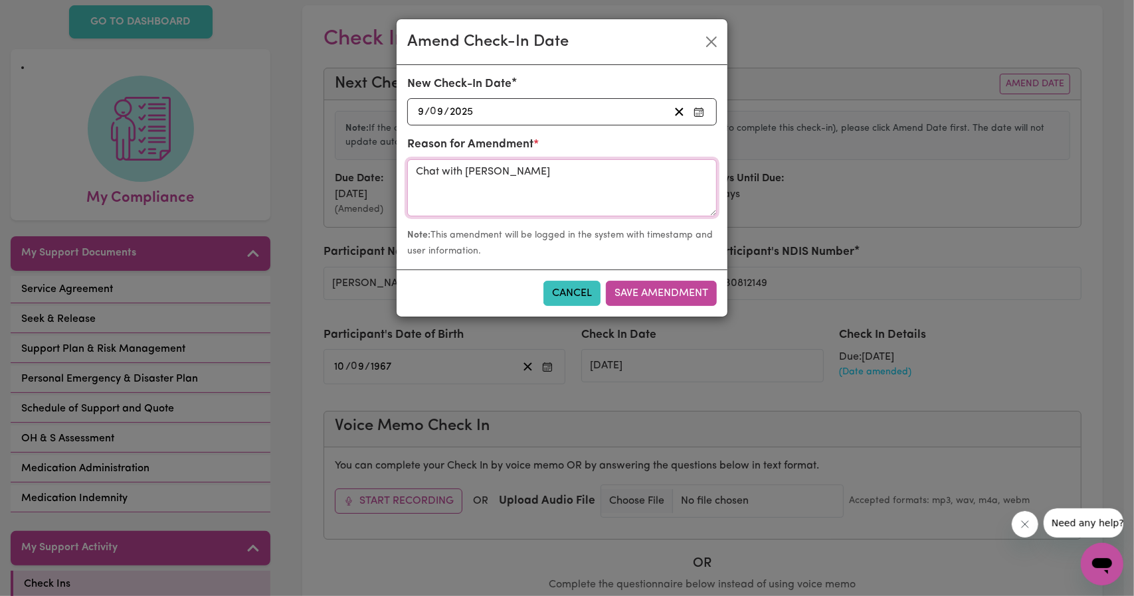
type textarea "Chat with Christine"
click at [664, 276] on div "Cancel Save Amendment" at bounding box center [562, 293] width 331 height 47
click at [671, 286] on button "Save Amendment" at bounding box center [661, 293] width 111 height 25
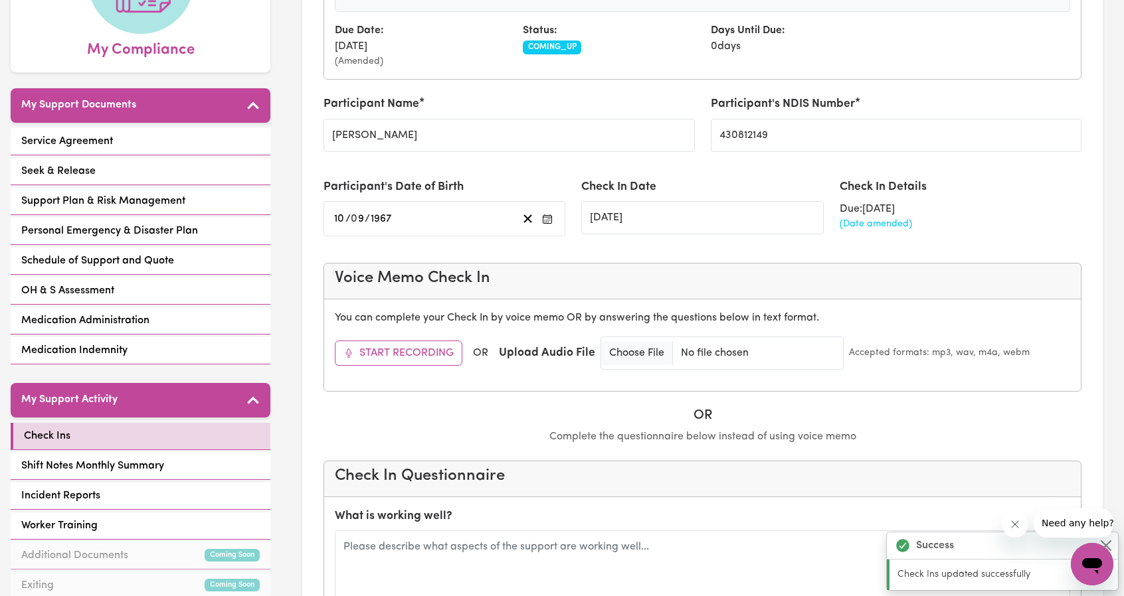
scroll to position [395, 0]
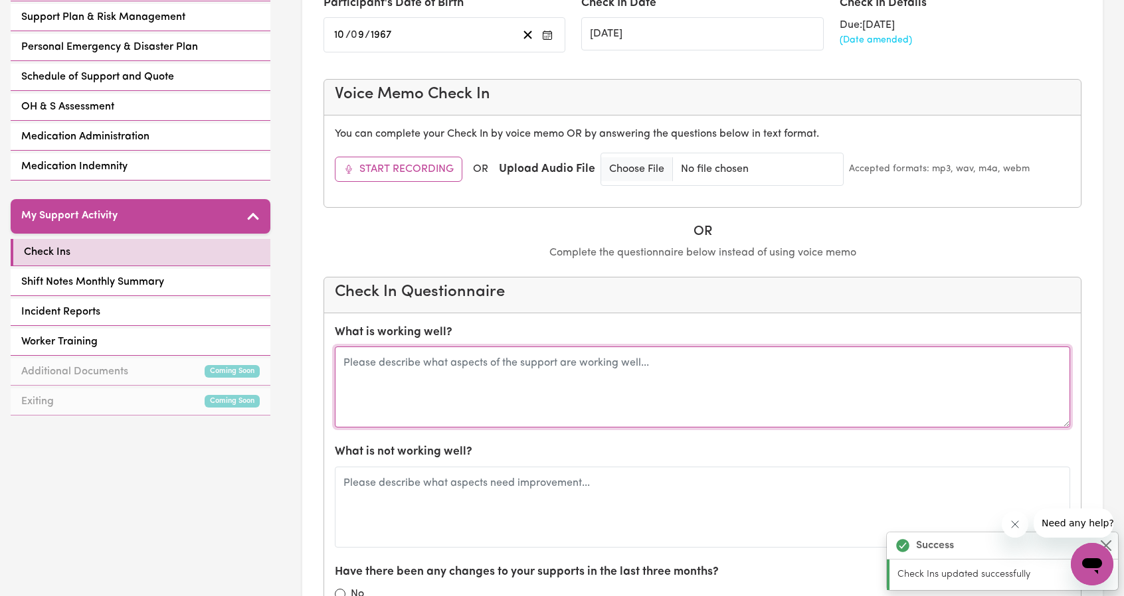
click at [519, 354] on textarea at bounding box center [702, 387] width 735 height 81
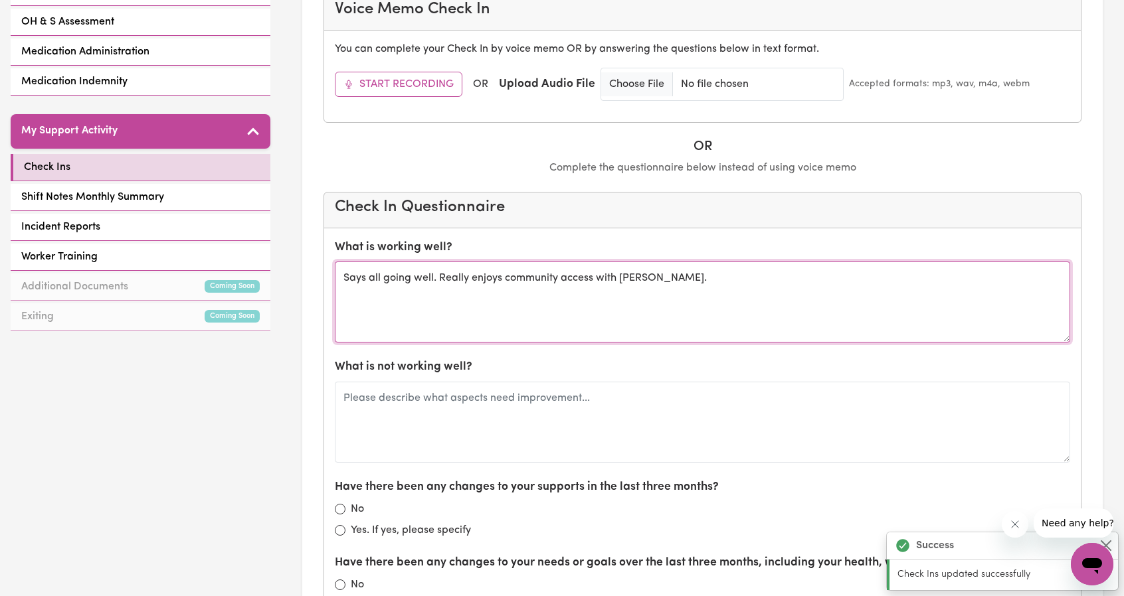
scroll to position [594, 0]
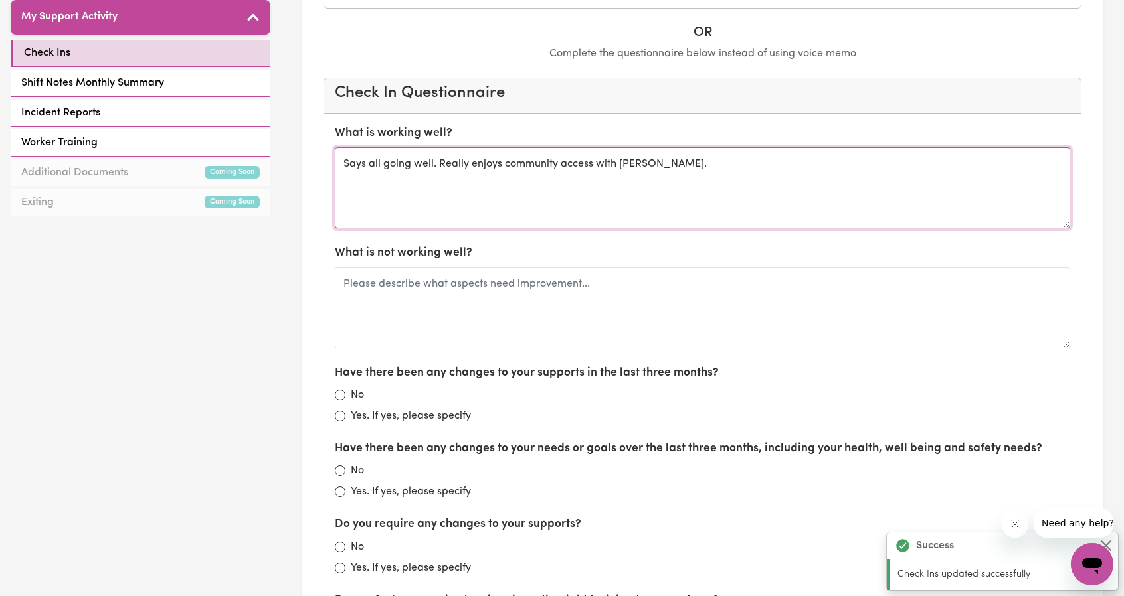
type textarea "Says all going well. Really enjoys community access with Amanda."
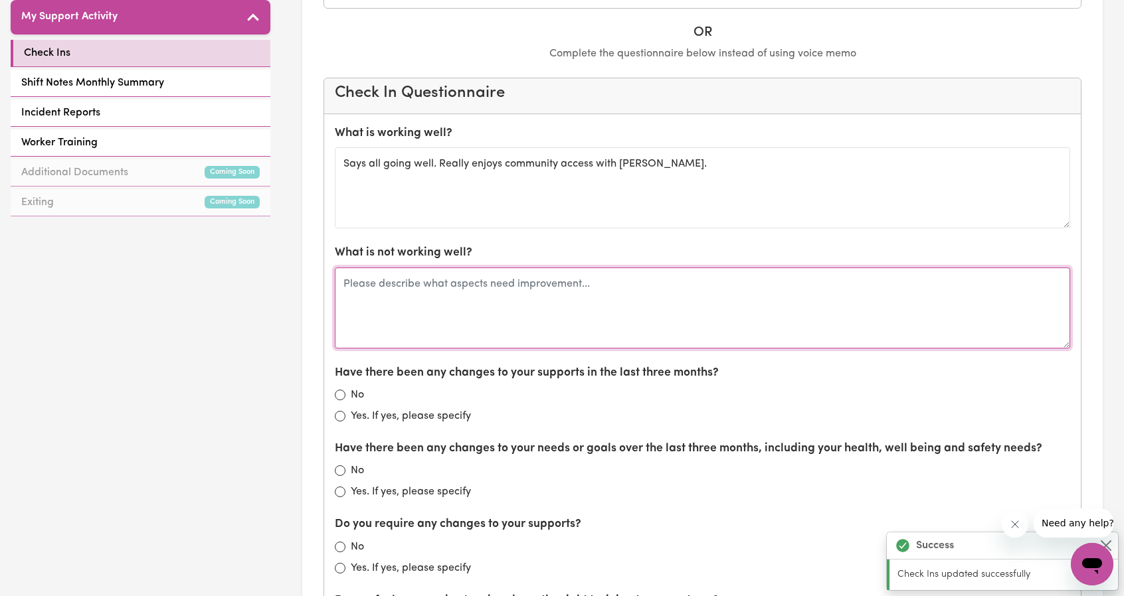
click at [584, 315] on textarea at bounding box center [702, 308] width 735 height 81
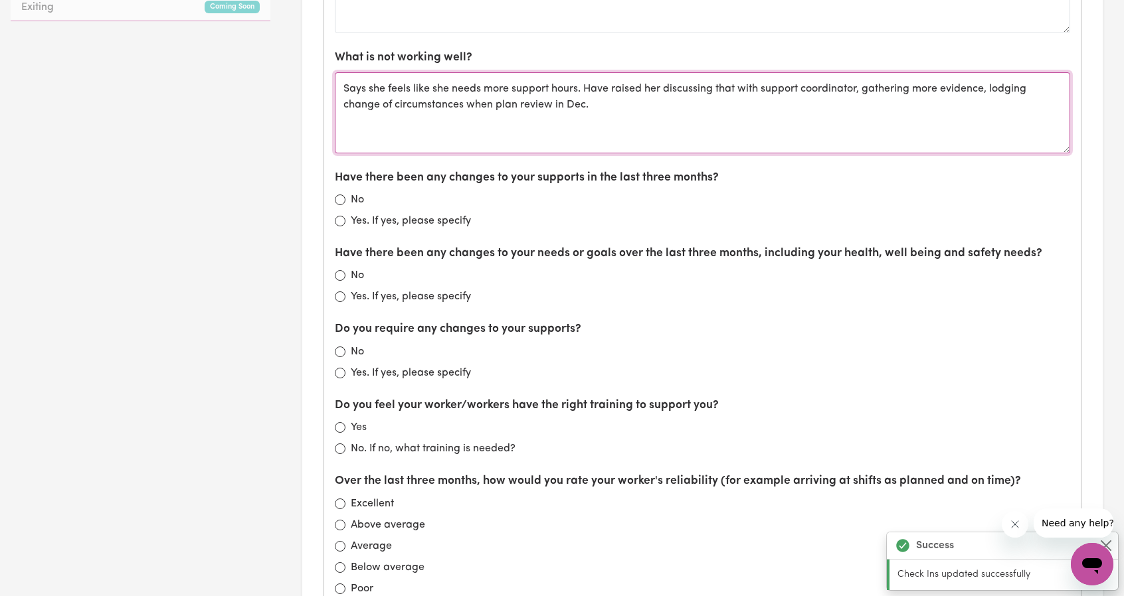
scroll to position [793, 0]
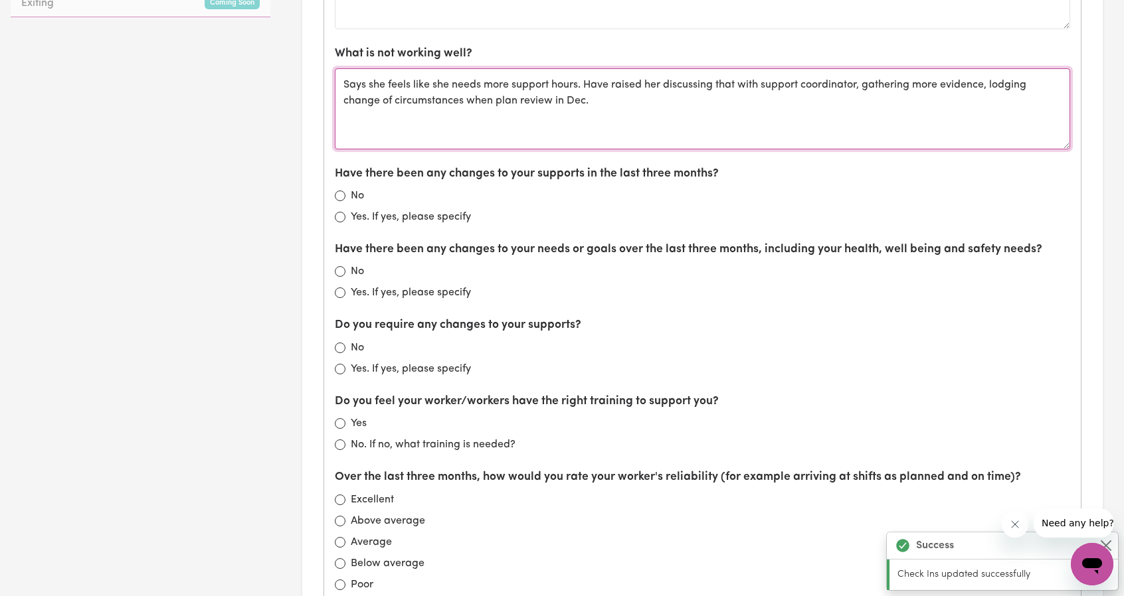
type textarea "Says she feels like she needs more support hours. Have raised her discussing th…"
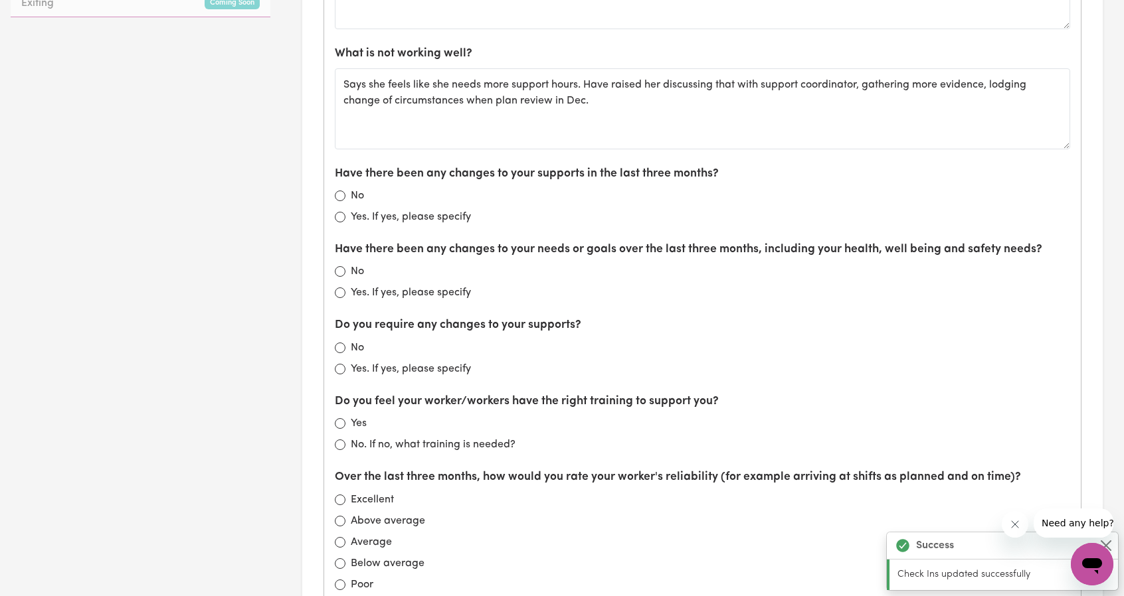
click at [345, 188] on div "No" at bounding box center [702, 196] width 735 height 16
click at [337, 191] on input "No" at bounding box center [340, 196] width 11 height 11
radio input "true"
click at [345, 285] on div "Yes. If yes, please specify" at bounding box center [702, 293] width 735 height 16
click at [341, 288] on input "Yes. If yes, please specify" at bounding box center [340, 293] width 11 height 11
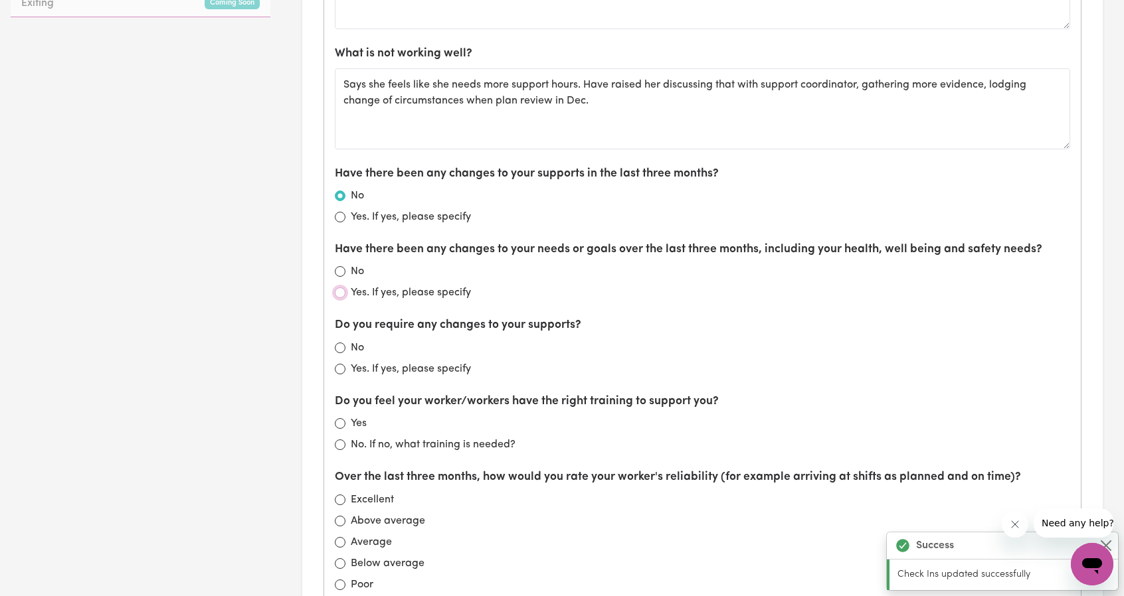
radio input "true"
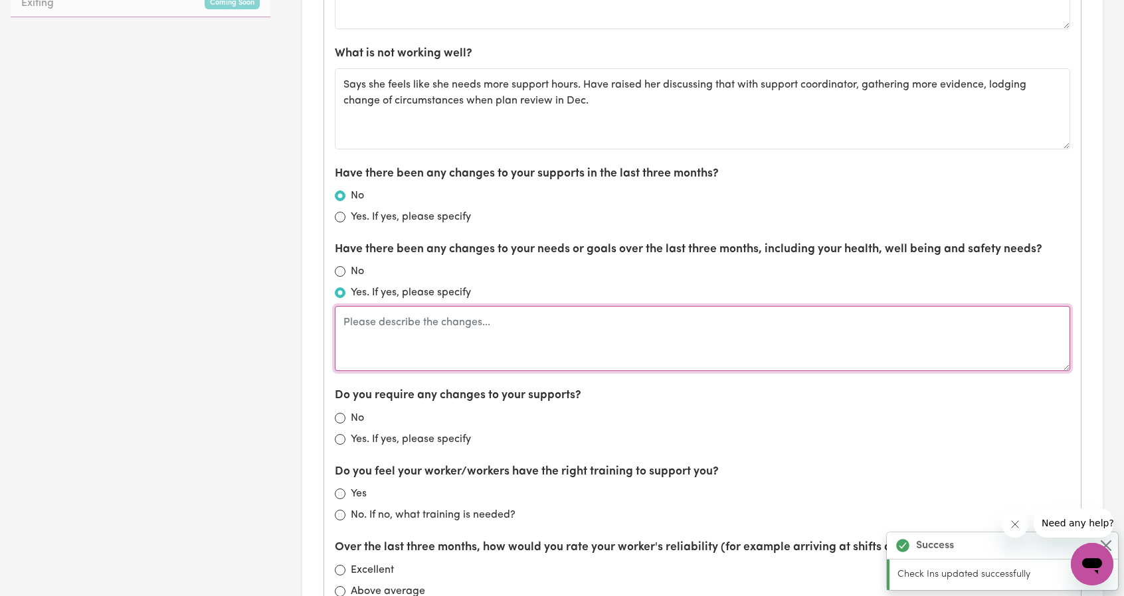
click at [384, 330] on textarea at bounding box center [702, 338] width 735 height 65
type textarea "Didn't specify but said was wanting to visit a specialist to get a diagnosis."
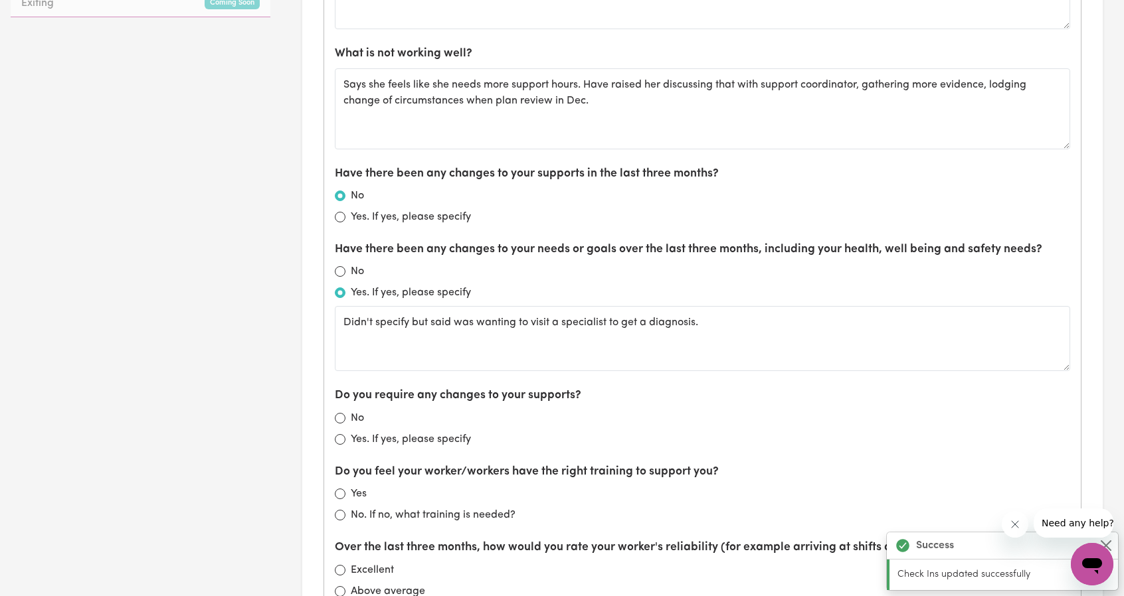
click at [350, 397] on label "Do you require any changes to your supports?" at bounding box center [458, 395] width 246 height 17
click at [347, 410] on div "No" at bounding box center [702, 418] width 735 height 16
click at [343, 416] on input "No" at bounding box center [340, 418] width 11 height 11
radio input "true"
click at [344, 486] on div "Yes" at bounding box center [702, 494] width 735 height 16
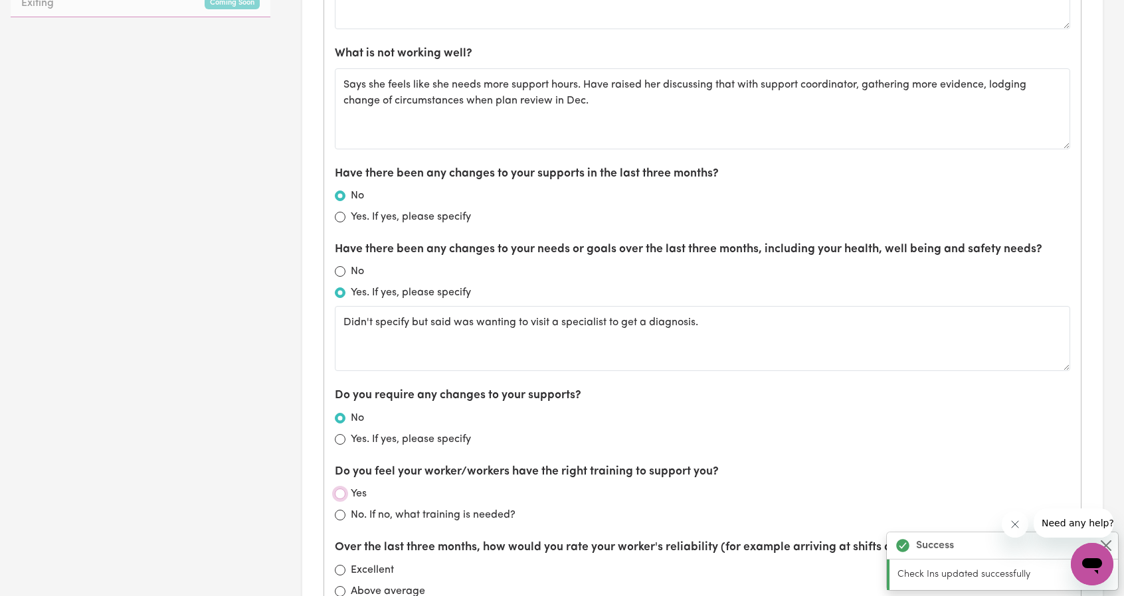
click at [339, 490] on input "Yes" at bounding box center [340, 494] width 11 height 11
radio input "true"
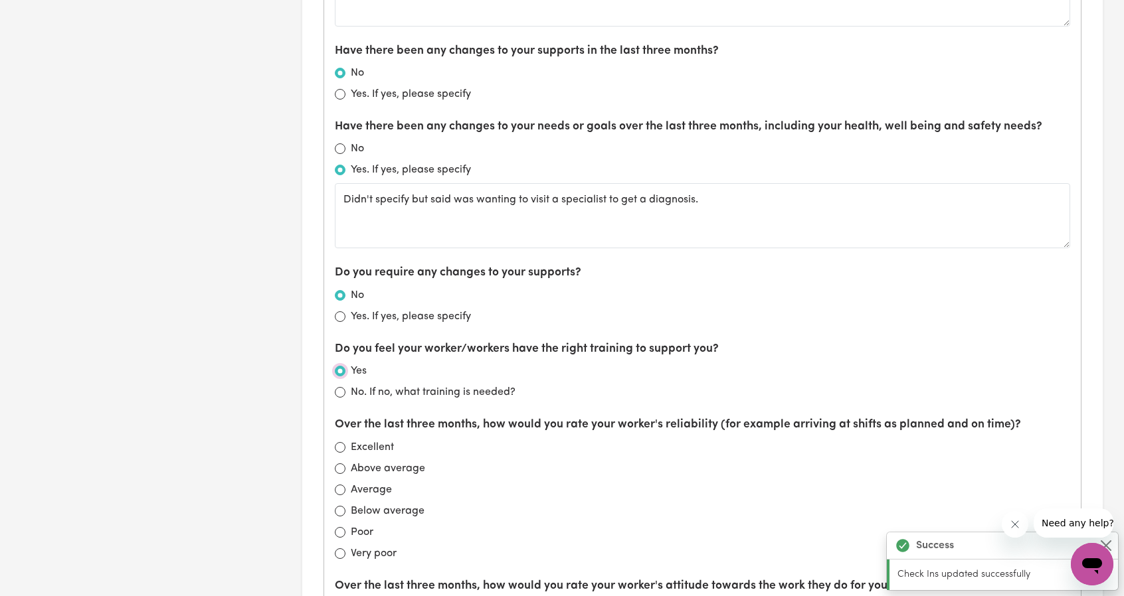
scroll to position [926, 0]
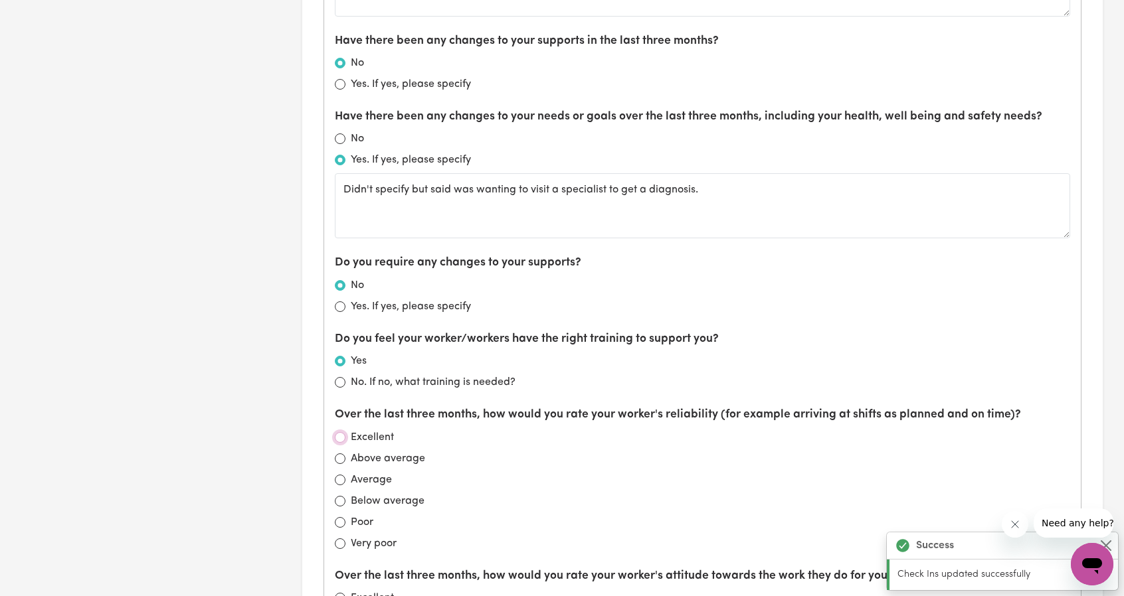
click at [342, 434] on input "Excellent" at bounding box center [340, 437] width 11 height 11
radio input "true"
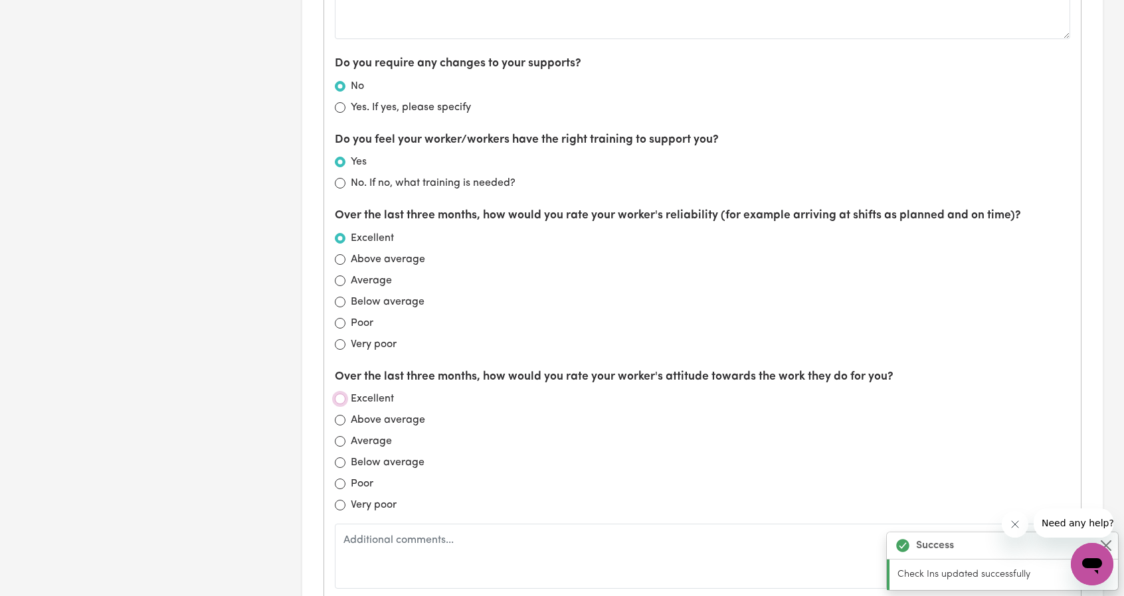
click at [341, 399] on input "Excellent" at bounding box center [340, 399] width 11 height 11
radio input "true"
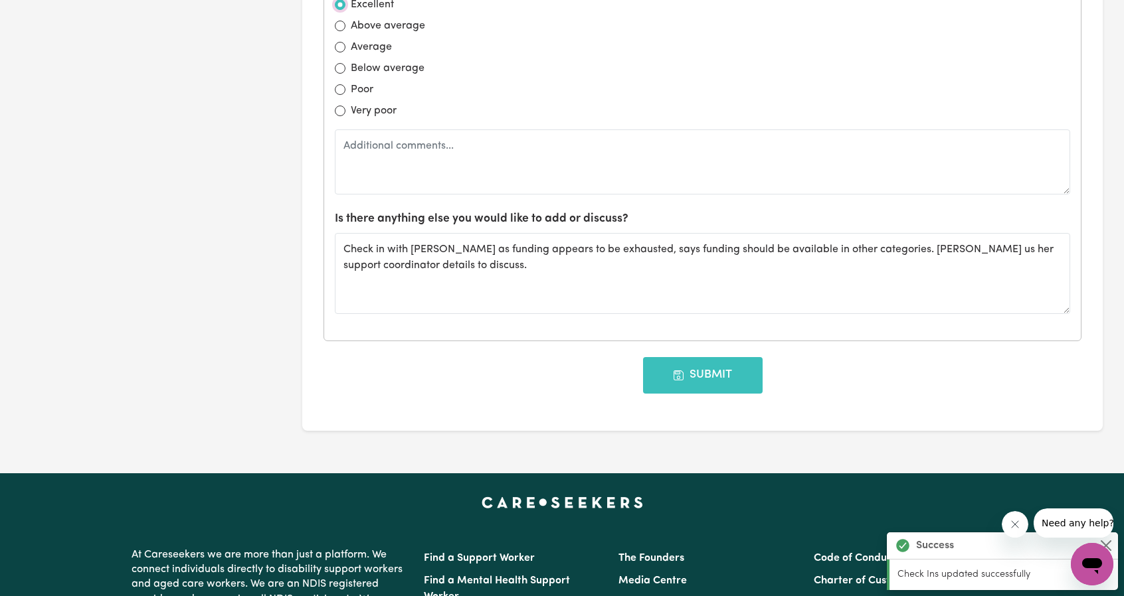
scroll to position [1524, 0]
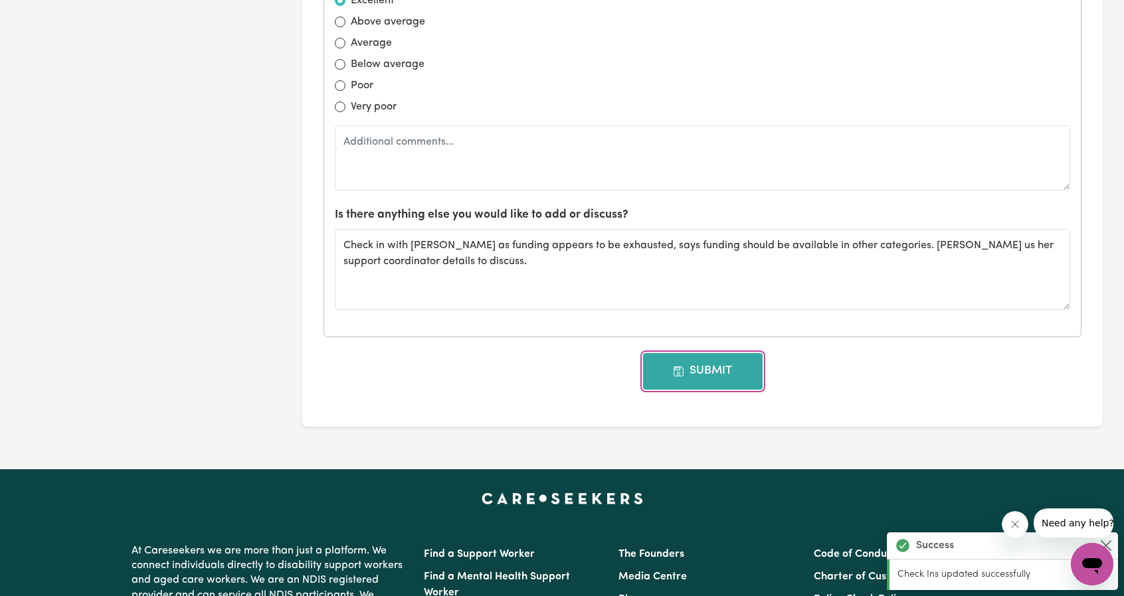
click at [705, 369] on button "Submit" at bounding box center [703, 371] width 120 height 36
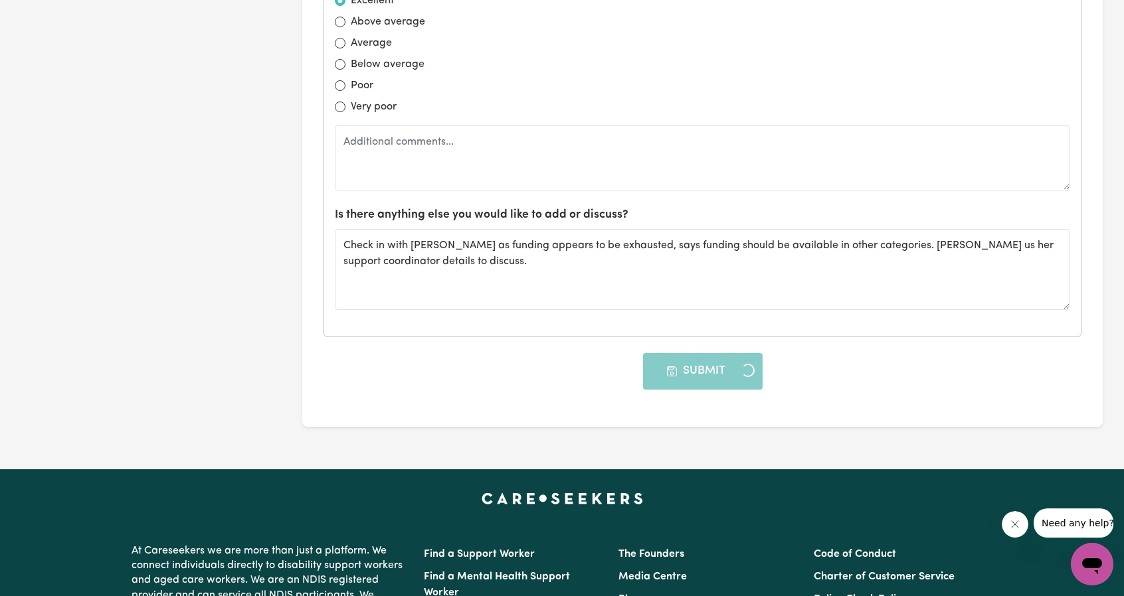
type input "[DATE]"
radio input "false"
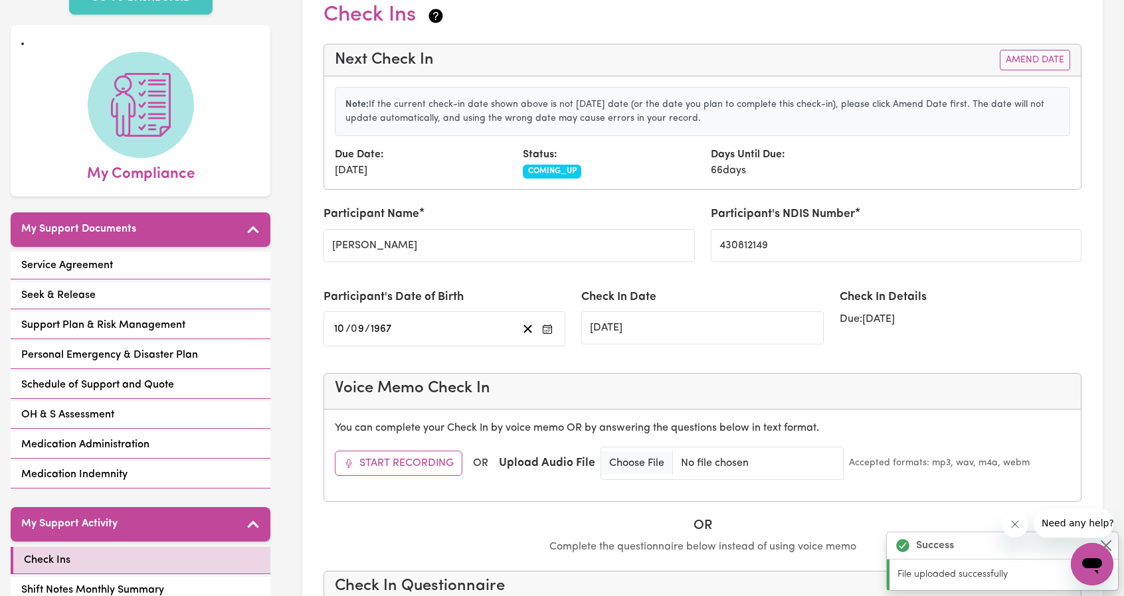
scroll to position [0, 0]
